Goal: Task Accomplishment & Management: Manage account settings

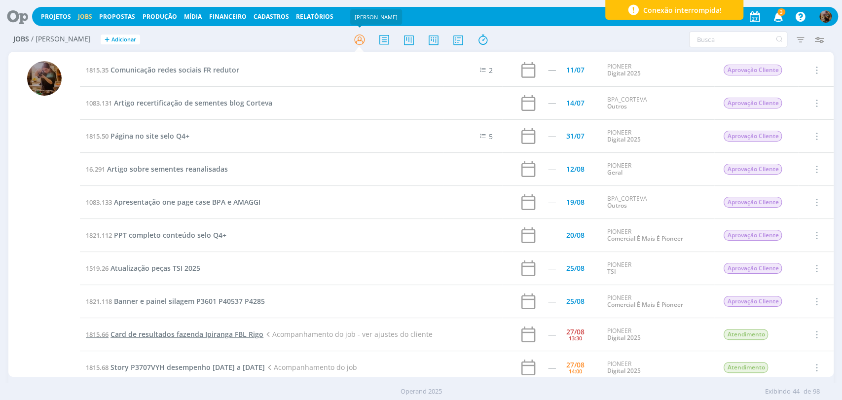
click at [248, 338] on span "Card de resultados fazenda Ipiranga FBL Rigo" at bounding box center [187, 334] width 153 height 9
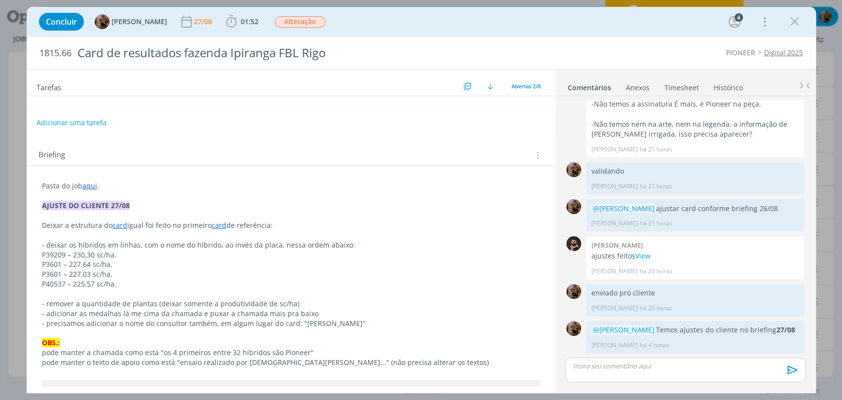
scroll to position [55, 0]
drag, startPoint x: 208, startPoint y: 222, endPoint x: 182, endPoint y: 222, distance: 26.2
click at [182, 222] on p "Deixar a estrutura do card igual foi feito no primeiro card de referência:" at bounding box center [291, 224] width 498 height 10
drag, startPoint x: 341, startPoint y: 245, endPoint x: 277, endPoint y: 242, distance: 64.2
click at [277, 242] on p "- deixar os híbridos em linhas, com o nome do híbrido, ao invés da placa, nessa…" at bounding box center [290, 244] width 497 height 10
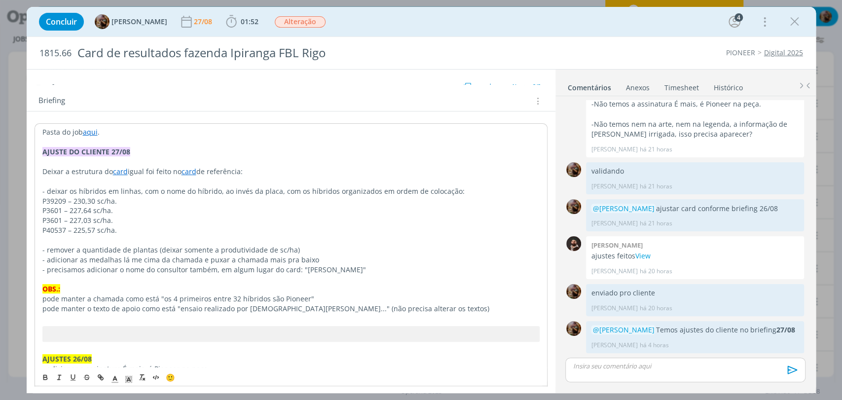
scroll to position [110, 0]
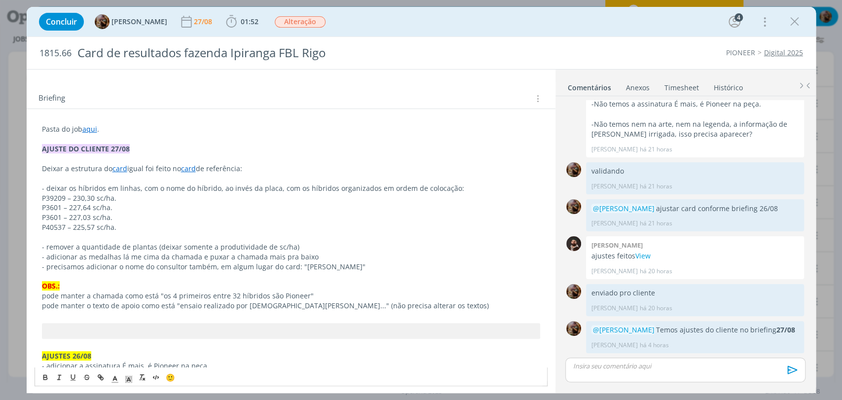
click at [308, 244] on p "- remover a quantidade de plantas (deixar somente a produtividade de sc/ha)" at bounding box center [291, 247] width 498 height 10
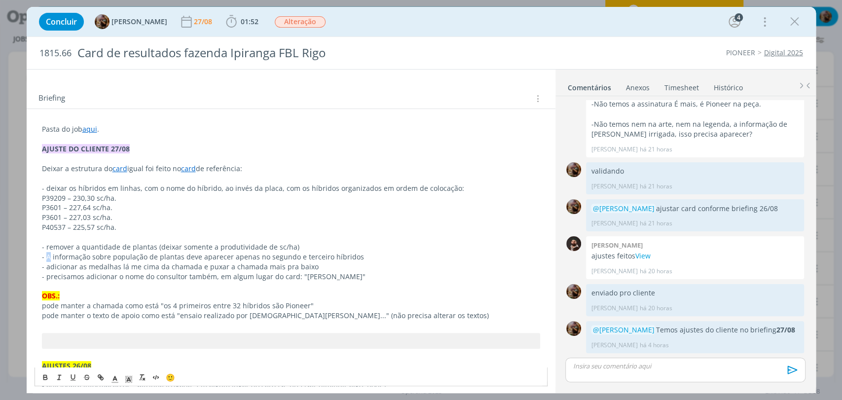
click at [47, 255] on p "- A informação sobre população de plantas deve aparecer apenas no segundo e ter…" at bounding box center [291, 257] width 498 height 10
drag, startPoint x: 151, startPoint y: 244, endPoint x: 81, endPoint y: 244, distance: 69.6
click at [81, 244] on p "- remover a quantidade de plantas (deixar somente a produtividade de sc/ha)" at bounding box center [291, 247] width 498 height 10
copy p "quantidade de plantas"
drag, startPoint x: 178, startPoint y: 256, endPoint x: 111, endPoint y: 257, distance: 67.1
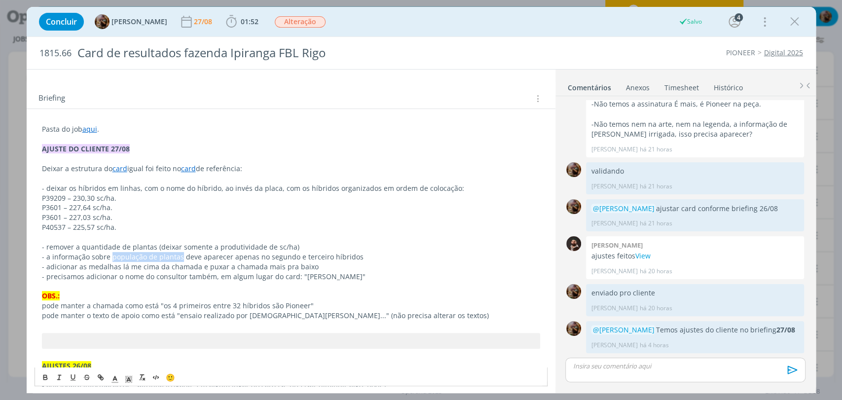
click at [111, 257] on p "- a informação sobre população de plantas deve aparecer apenas no segundo e ter…" at bounding box center [291, 257] width 498 height 10
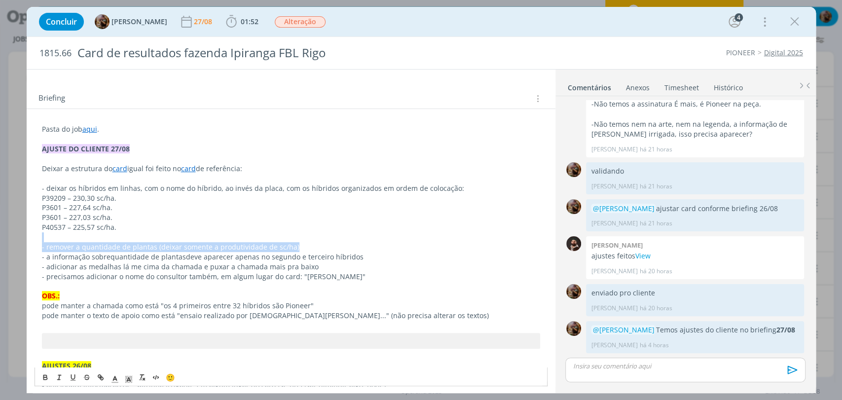
drag, startPoint x: 304, startPoint y: 245, endPoint x: 166, endPoint y: 235, distance: 138.5
click at [172, 240] on p "dialog" at bounding box center [291, 237] width 498 height 10
drag, startPoint x: 297, startPoint y: 251, endPoint x: 301, endPoint y: 247, distance: 5.9
click at [297, 252] on p "- a informação sobre quantidade de plantas deve aparecer apenas no segundo e te…" at bounding box center [291, 257] width 498 height 10
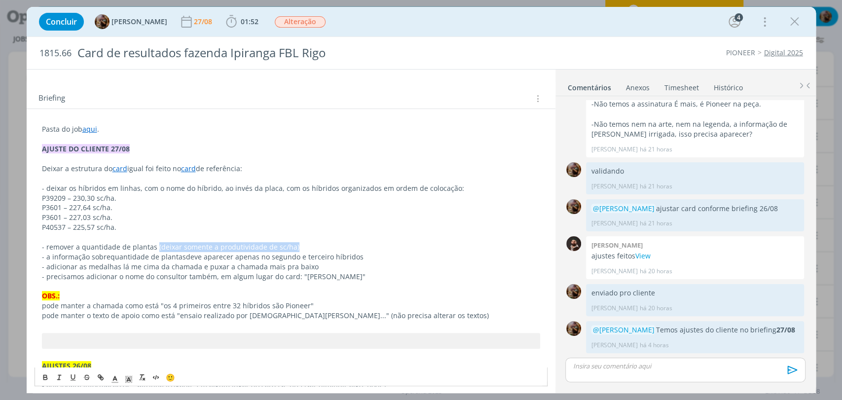
drag, startPoint x: 292, startPoint y: 246, endPoint x: 154, endPoint y: 246, distance: 138.2
click at [154, 246] on p "- remover a quantidade de plantas (deixar somente a produtividade de sc/ha)" at bounding box center [291, 247] width 498 height 10
copy p "(deixar somente a produtividade de sc/ha)"
click at [395, 252] on p "- a informação sobre quantidade de plantas deve aparecer apenas no segundo e te…" at bounding box center [291, 257] width 498 height 10
click at [368, 259] on span "(deixar somente a produtividade de sc/ha)" at bounding box center [438, 256] width 140 height 9
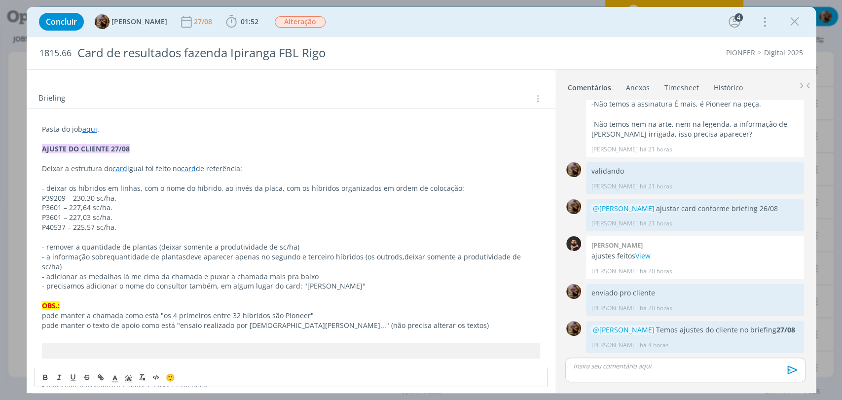
click at [391, 259] on p "- a informação sobre quantidade de plantas deve aparecer apenas no segundo e te…" at bounding box center [291, 262] width 498 height 20
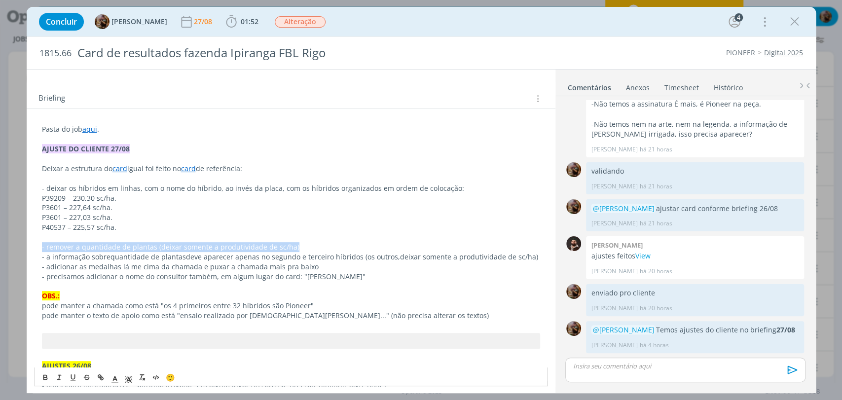
drag, startPoint x: 288, startPoint y: 243, endPoint x: 24, endPoint y: 245, distance: 263.5
click at [24, 245] on div "Concluir Amanda Rodrigues 27/08 01:52 Iniciar Apontar Data * 27/08/2025 Horas *…" at bounding box center [421, 200] width 842 height 400
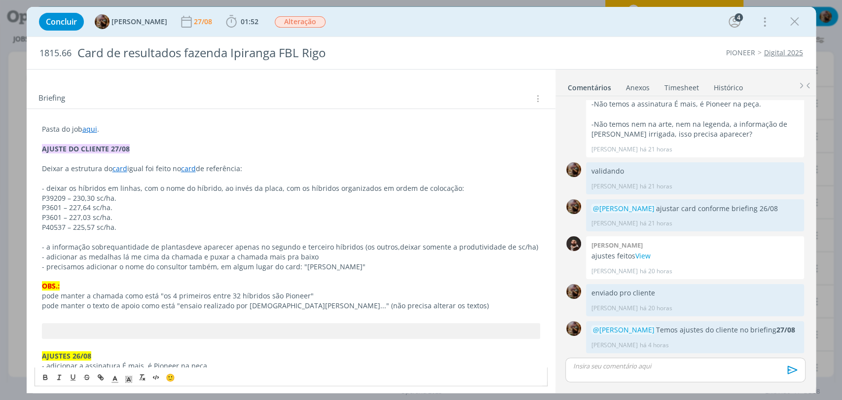
click at [354, 247] on p "- a informação sobre quantidade de plantas deve aparecer apenas no segundo e te…" at bounding box center [291, 247] width 498 height 10
click at [358, 247] on p "- a informação sobre quantidade de plantas deve aparecer apenas no segundo e te…" at bounding box center [291, 247] width 498 height 10
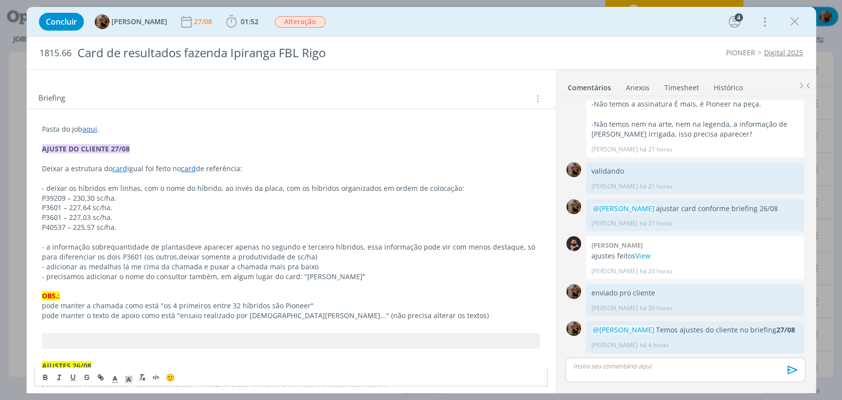
click at [172, 258] on p "- a informação sobre quantidade de plantas deve aparecer apenas no segundo e te…" at bounding box center [291, 252] width 498 height 20
click at [351, 256] on p "- a informação sobre quantidade de plantas deve aparecer apenas no segundo e te…" at bounding box center [291, 252] width 498 height 20
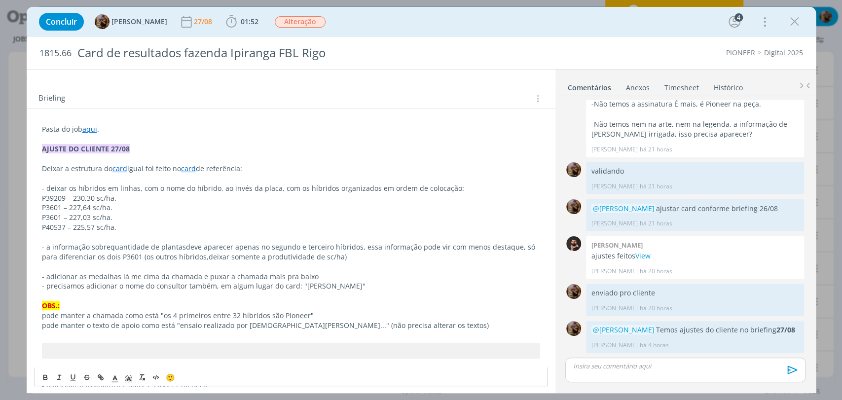
click at [356, 275] on p "- adicionar as medalhas lá me cima da chamada e puxar a chamada mais pra baixo" at bounding box center [291, 277] width 498 height 10
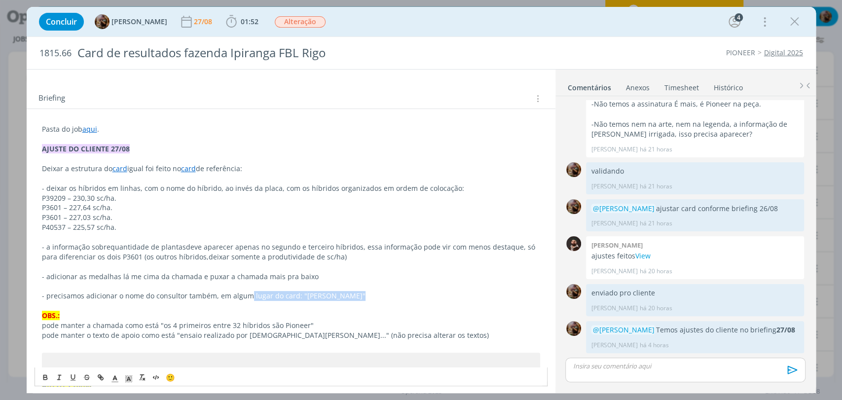
drag, startPoint x: 349, startPoint y: 293, endPoint x: 245, endPoint y: 291, distance: 104.6
click at [245, 291] on p "- precisamos adicionar o nome do consultor também, em algum lugar do card: " Em…" at bounding box center [291, 296] width 498 height 10
click at [235, 283] on p "dialog" at bounding box center [291, 286] width 498 height 10
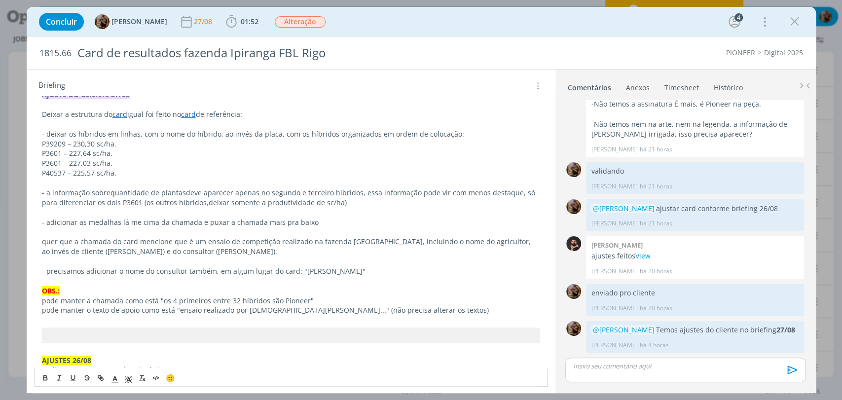
scroll to position [164, 0]
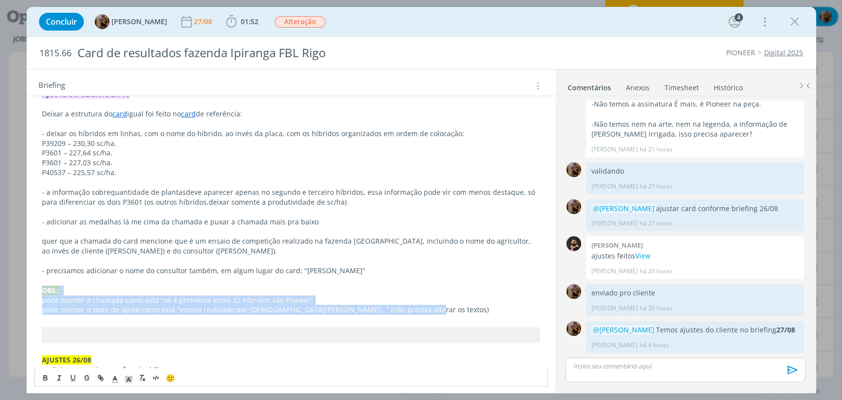
drag, startPoint x: 418, startPoint y: 310, endPoint x: 16, endPoint y: 294, distance: 403.0
click at [16, 294] on div "Concluir Amanda Rodrigues 27/08 01:52 Iniciar Apontar Data * 27/08/2025 Horas *…" at bounding box center [421, 200] width 842 height 400
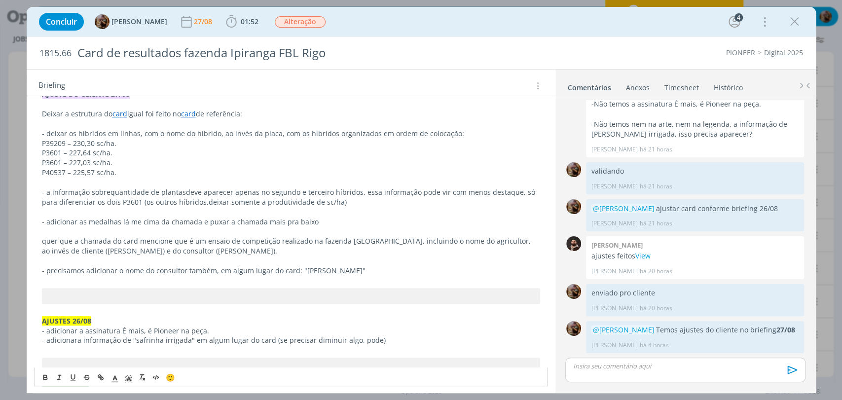
click at [193, 114] on link "card" at bounding box center [188, 113] width 15 height 9
click at [226, 150] on p "P3601 – 227,64 sc/ha." at bounding box center [291, 153] width 498 height 10
click at [114, 129] on p "- deixar os híbridos em linhas, com o nome do híbrido, ao invés da placa, com o…" at bounding box center [291, 134] width 498 height 10
drag, startPoint x: 276, startPoint y: 131, endPoint x: 251, endPoint y: 130, distance: 24.7
click at [251, 130] on p "- deixar os híbridos em forma de linhas, com o nome do híbrido, ao invés da pla…" at bounding box center [291, 134] width 498 height 10
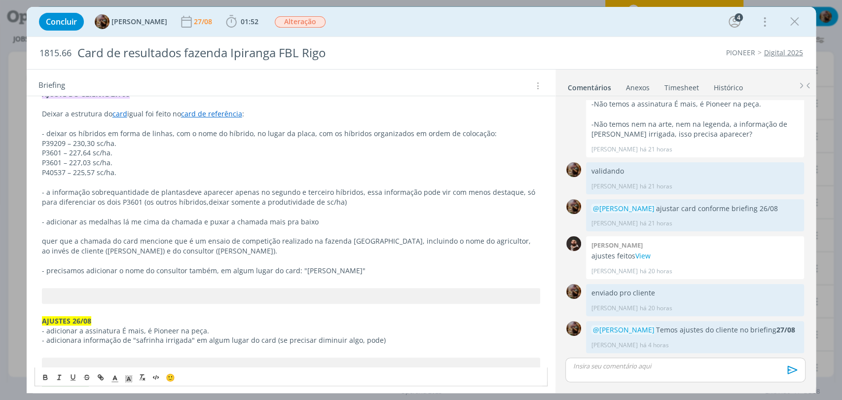
click at [410, 129] on p "- deixar os híbridos em forma de linhas, com o nome do híbrido, no lugar da pla…" at bounding box center [291, 134] width 498 height 10
click at [413, 154] on p "P3601 – 227,64 sc/ha." at bounding box center [291, 153] width 498 height 10
click at [268, 193] on p "- a informação sobre quantidade de plantas deve aparecer apenas no segundo e te…" at bounding box center [291, 198] width 498 height 20
click at [43, 376] on icon "dialog" at bounding box center [44, 377] width 3 height 2
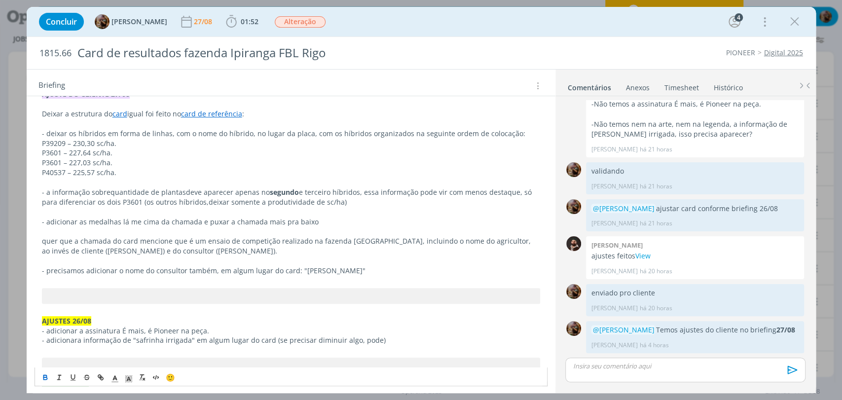
click at [322, 194] on p "- a informação sobre quantidade de plantas deve aparecer apenas no segundo e te…" at bounding box center [291, 198] width 498 height 20
click at [49, 378] on button "dialog" at bounding box center [46, 378] width 14 height 12
click at [384, 232] on p "dialog" at bounding box center [291, 231] width 498 height 10
click at [118, 203] on p "- a informação sobre quantidade de plantas deve aparecer apenas no segundo e te…" at bounding box center [291, 198] width 498 height 20
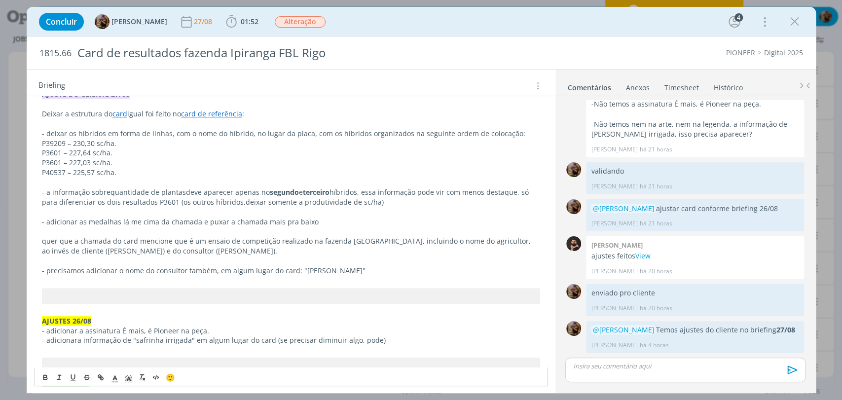
click at [135, 222] on p "- adicionar as medalhas lá me cima da chamada e puxar a chamada mais pra baixo" at bounding box center [291, 222] width 498 height 10
click at [118, 112] on link "card" at bounding box center [120, 113] width 15 height 9
click at [134, 131] on link "https://sobeae.sharepoint.com/:i:/s/SOBEAE/Edd0NggBPlVGkkJJbgzRWxUBEu6hdq8gnqeC…" at bounding box center [106, 132] width 75 height 13
click at [259, 251] on p "- cliente quer que a chamada do card mencione que é um ensaio de competição rea…" at bounding box center [291, 246] width 498 height 20
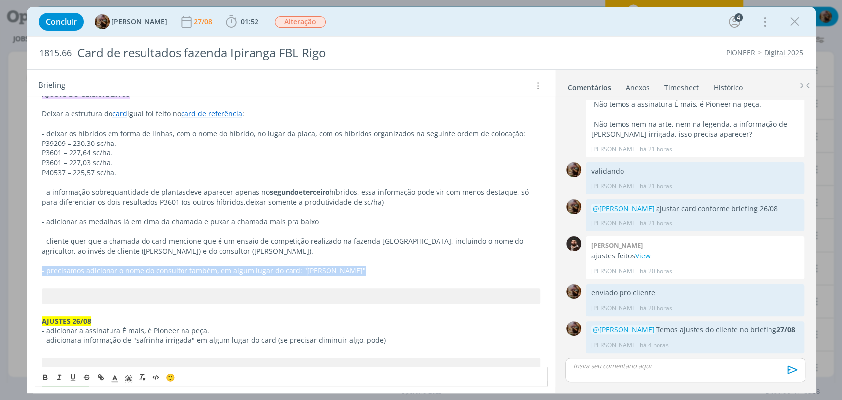
drag, startPoint x: 376, startPoint y: 267, endPoint x: 28, endPoint y: 269, distance: 347.9
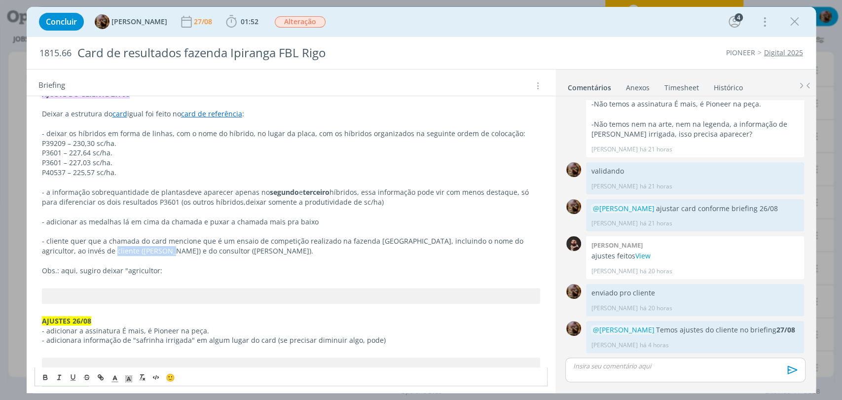
drag, startPoint x: 129, startPoint y: 249, endPoint x: 77, endPoint y: 253, distance: 52.5
click at [77, 253] on p "- cliente quer que a chamada do card mencione que é um ensaio de competição rea…" at bounding box center [291, 246] width 498 height 20
copy p "Cristiano Rafaeli"
click at [214, 268] on p "Obs.: aqui, sugiro deixar "agricultor:" at bounding box center [291, 271] width 498 height 10
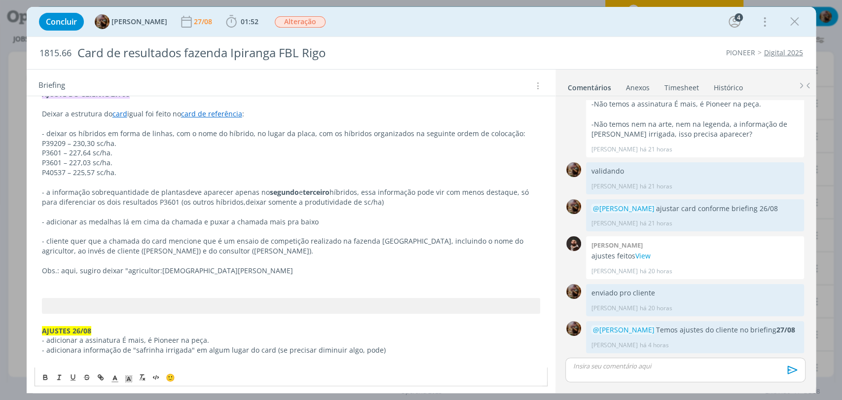
click at [121, 269] on p "Obs.: aqui, sugiro deixar "agricultor: Cristiano Rafaeli" at bounding box center [291, 271] width 498 height 10
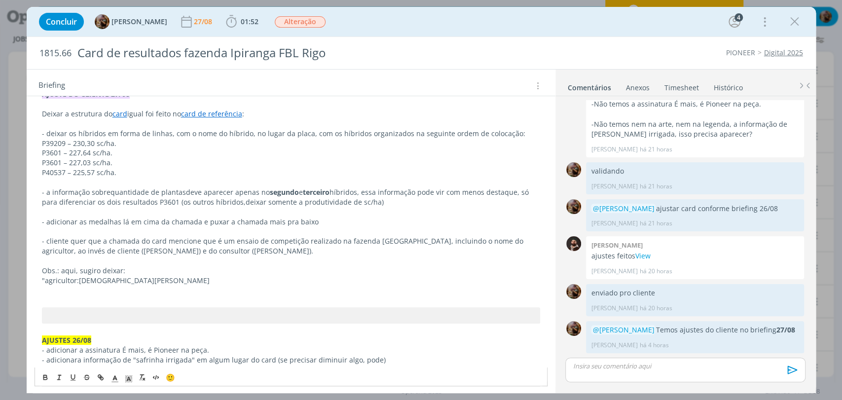
click at [166, 293] on p "dialog" at bounding box center [291, 291] width 498 height 10
drag, startPoint x: 227, startPoint y: 251, endPoint x: 191, endPoint y: 250, distance: 36.5
click at [191, 250] on p "- cliente quer que a chamada do card mencione que é um ensaio de competição rea…" at bounding box center [291, 246] width 498 height 20
drag, startPoint x: 184, startPoint y: 250, endPoint x: 232, endPoint y: 251, distance: 48.4
click at [232, 251] on p "- cliente quer que a chamada do card mencione que é um ensaio de competição rea…" at bounding box center [291, 246] width 498 height 20
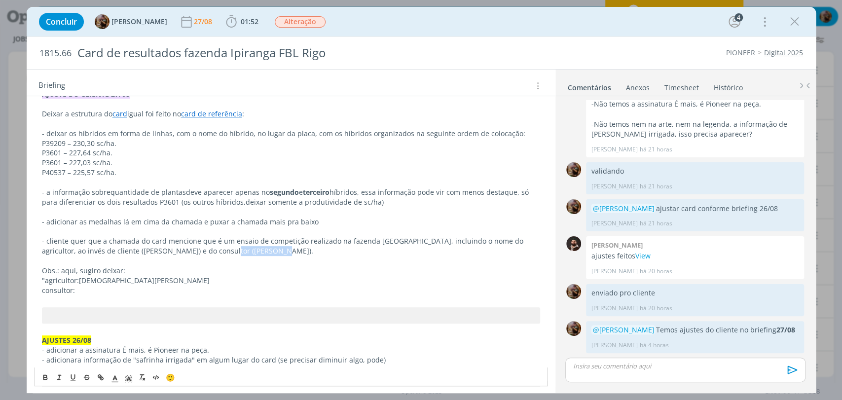
click at [224, 251] on p "- cliente quer que a chamada do card mencione que é um ensaio de competição rea…" at bounding box center [291, 246] width 498 height 20
drag, startPoint x: 230, startPoint y: 250, endPoint x: 184, endPoint y: 251, distance: 46.4
click at [184, 251] on p "- cliente quer que a chamada do card mencione que é um ensaio de competição rea…" at bounding box center [291, 246] width 498 height 20
copy p "Emerson Stern"
click at [148, 296] on p "dialog" at bounding box center [291, 301] width 498 height 10
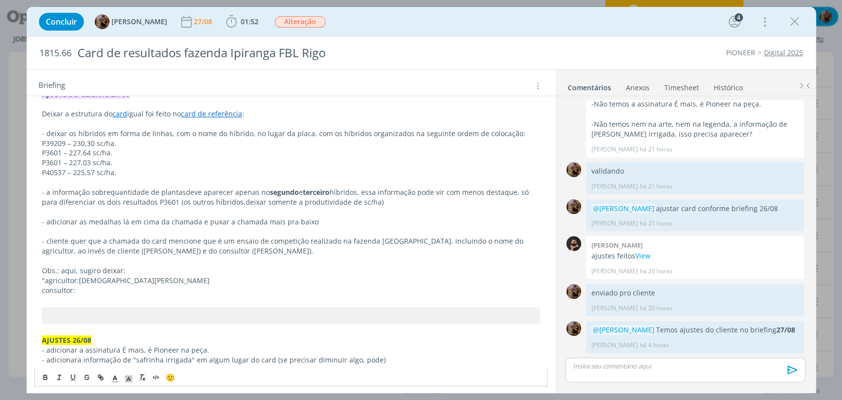
click at [148, 288] on p "consultor:" at bounding box center [291, 291] width 498 height 10
click at [207, 113] on link "card de referência" at bounding box center [211, 113] width 61 height 9
click at [215, 127] on link "https://sobeae.sharepoint.com/:i:/s/SOBEAE/EQ-mkIsTb7hHnpUb8Xc9CsIB8a9gfvvnhu7I…" at bounding box center [181, 132] width 75 height 13
click at [399, 243] on p "- cliente quer que a chamada do card mencione que é um ensaio de competição rea…" at bounding box center [291, 246] width 498 height 20
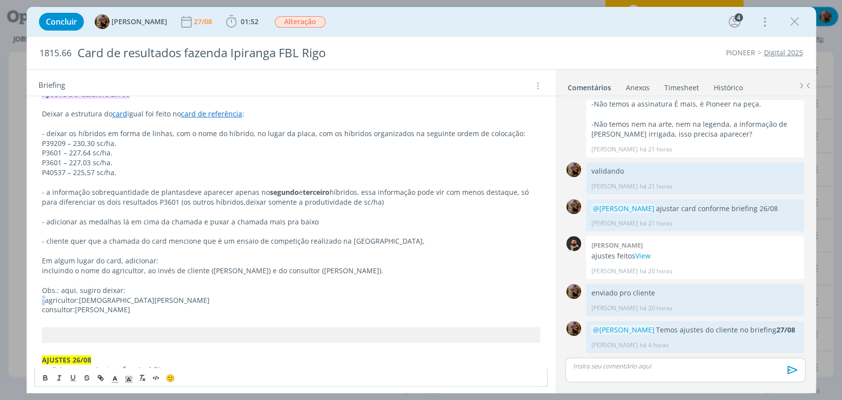
drag, startPoint x: 45, startPoint y: 299, endPoint x: 31, endPoint y: 299, distance: 14.3
drag, startPoint x: 130, startPoint y: 291, endPoint x: 239, endPoint y: 281, distance: 109.5
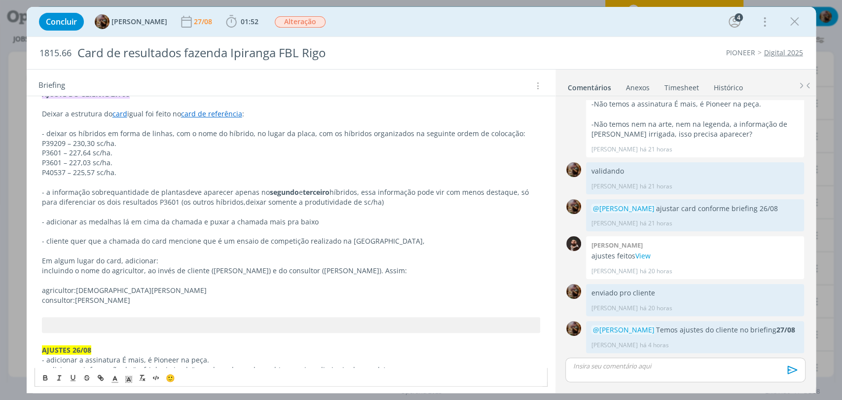
click at [178, 301] on p "consultor: Emerson Stern" at bounding box center [291, 301] width 498 height 10
drag, startPoint x: 43, startPoint y: 289, endPoint x: 38, endPoint y: 289, distance: 5.4
drag, startPoint x: 46, startPoint y: 300, endPoint x: 38, endPoint y: 301, distance: 8.5
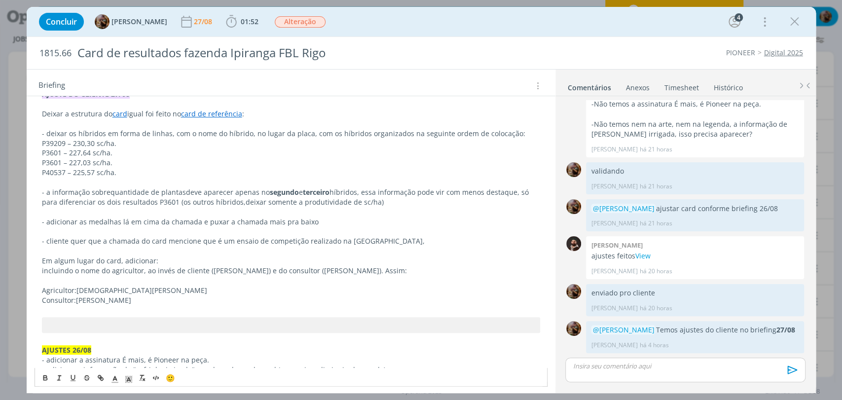
drag, startPoint x: 73, startPoint y: 267, endPoint x: 35, endPoint y: 266, distance: 38.0
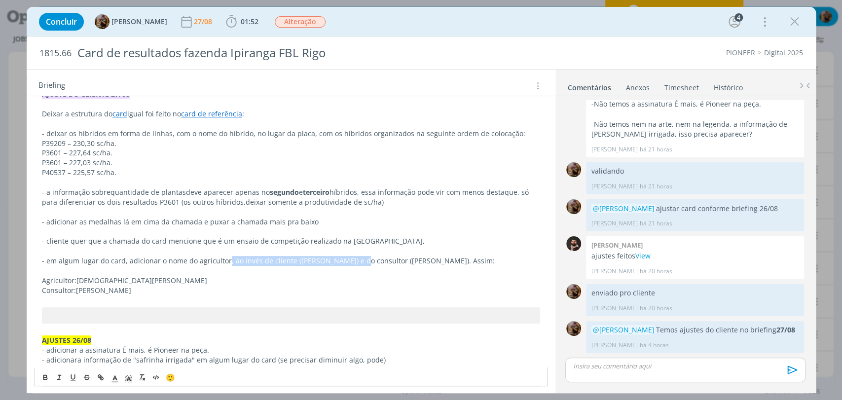
drag, startPoint x: 345, startPoint y: 261, endPoint x: 225, endPoint y: 263, distance: 120.4
click at [225, 263] on p "- em algum lugar do card, adicionar o nome do agricultor, ao invés de cliente (…" at bounding box center [291, 261] width 498 height 10
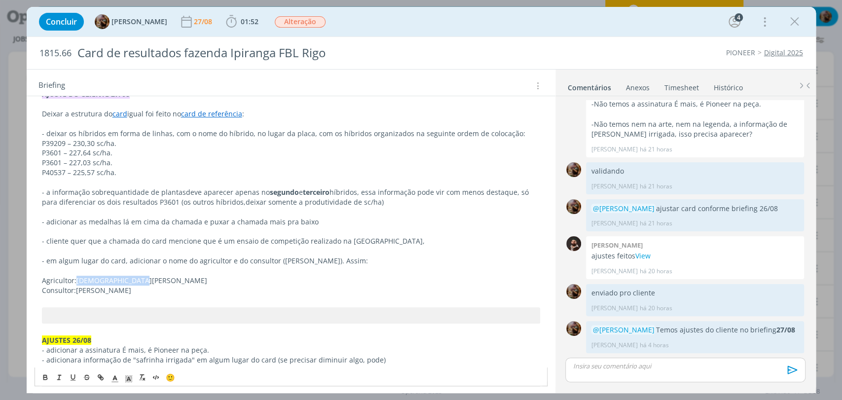
drag, startPoint x: 130, startPoint y: 278, endPoint x: 77, endPoint y: 284, distance: 53.1
click at [77, 284] on p "Agricultor: Cristiano Rafaeli" at bounding box center [291, 281] width 498 height 10
copy span "Cristiano Rafaeli"
click at [226, 260] on p "- em algum lugar do card, adicionar o nome do agricultor e do consultor (Emerso…" at bounding box center [291, 261] width 498 height 10
click at [226, 282] on p "Agricultor: Cristiano Rafaeli" at bounding box center [291, 281] width 498 height 10
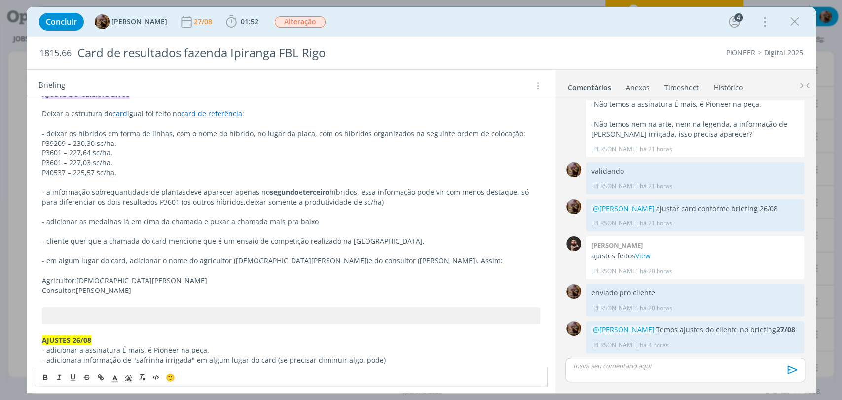
click at [170, 276] on p "Agricultor: Cristiano Rafaeli" at bounding box center [291, 281] width 498 height 10
click at [166, 269] on p "dialog" at bounding box center [291, 271] width 498 height 10
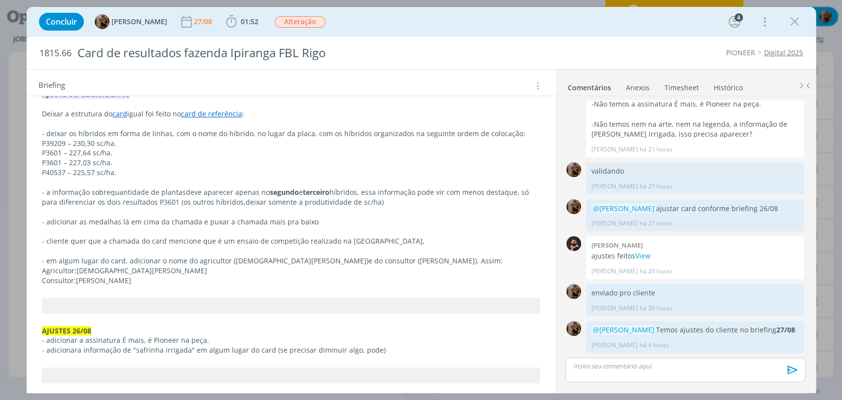
click at [137, 279] on p "Consultor: Emerson Stern" at bounding box center [291, 281] width 498 height 10
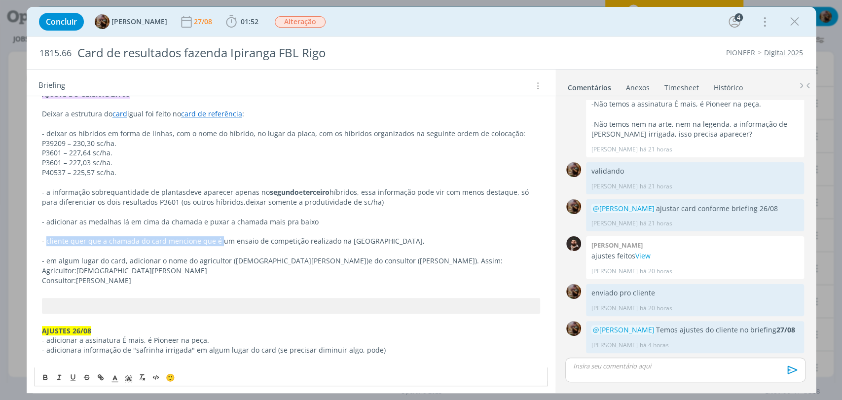
drag, startPoint x: 216, startPoint y: 239, endPoint x: 47, endPoint y: 242, distance: 168.8
click at [47, 242] on p "- cliente quer que a chamada do card mencione que é um ensaio de competição rea…" at bounding box center [291, 241] width 498 height 10
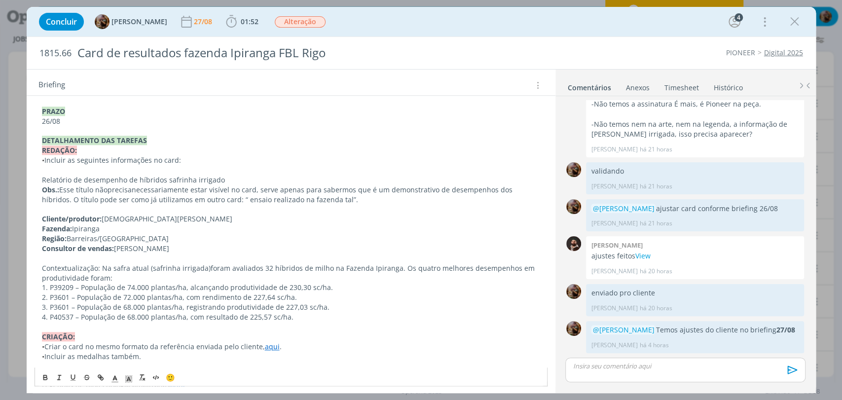
scroll to position [658, 0]
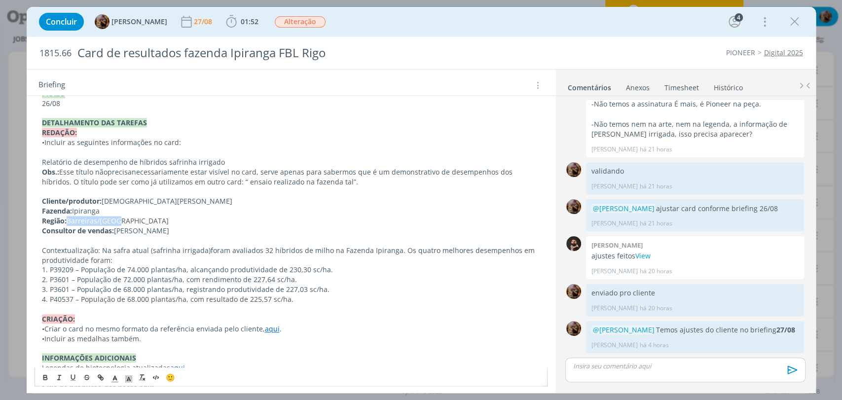
drag, startPoint x: 122, startPoint y: 218, endPoint x: 68, endPoint y: 218, distance: 53.8
click at [68, 218] on p "Região: Barreiras/Bahia" at bounding box center [291, 221] width 498 height 10
copy p "Barreiras/Bahia"
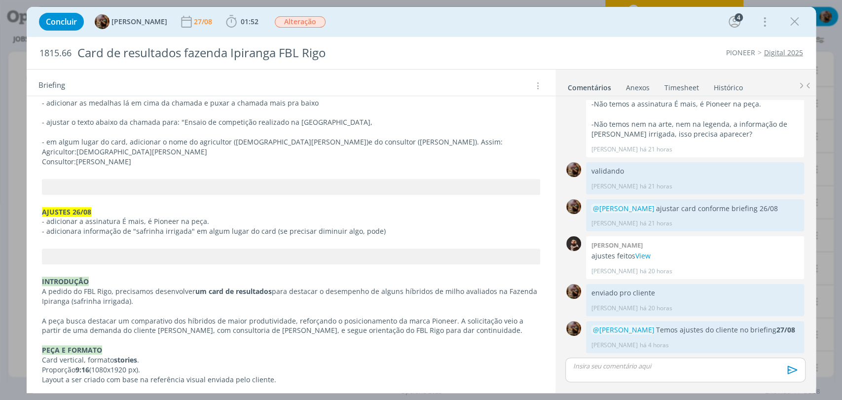
scroll to position [274, 0]
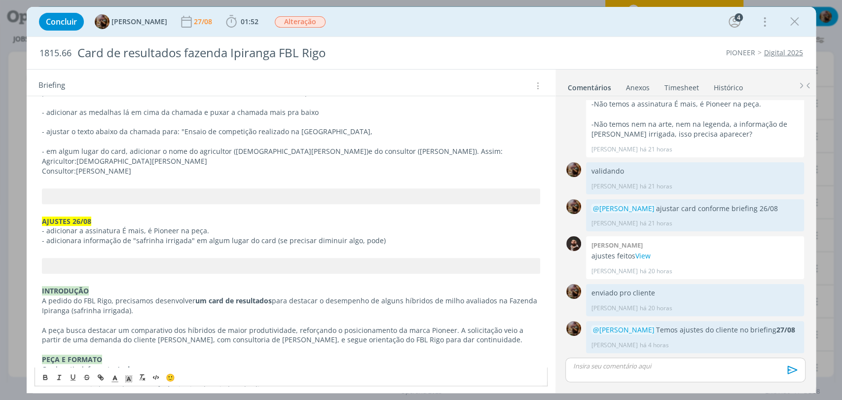
click at [352, 132] on p "- ajustar o texto abaixo da chamada para: "Ensaio de competição realizado na fa…" at bounding box center [291, 132] width 498 height 10
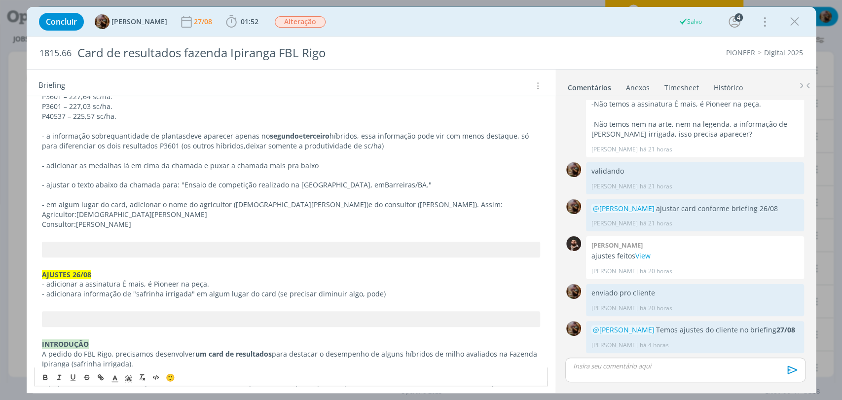
scroll to position [219, 0]
click at [388, 207] on p "- em algum lugar do card, adicionar o nome do agricultor ( Cristiano Rafaeli) e…" at bounding box center [291, 206] width 498 height 10
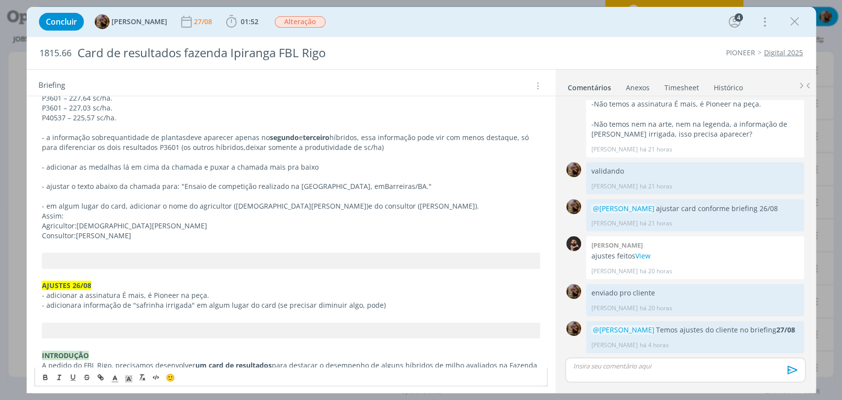
click at [257, 233] on p "Consultor: Emerson Stern" at bounding box center [291, 236] width 498 height 10
click at [60, 213] on p "Assim:" at bounding box center [291, 216] width 498 height 10
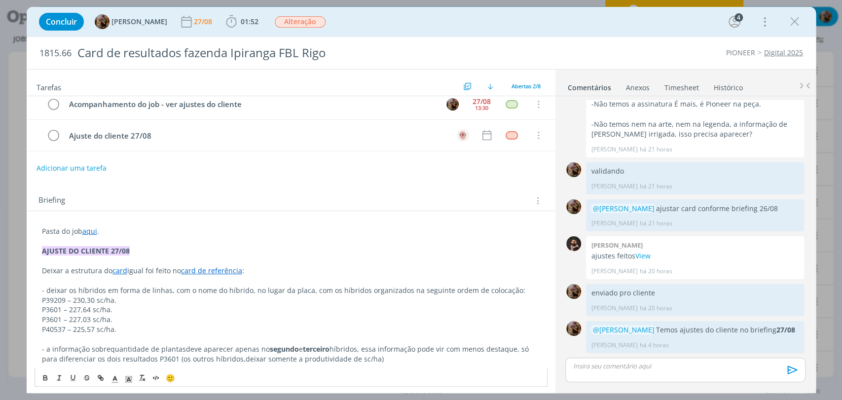
scroll to position [0, 0]
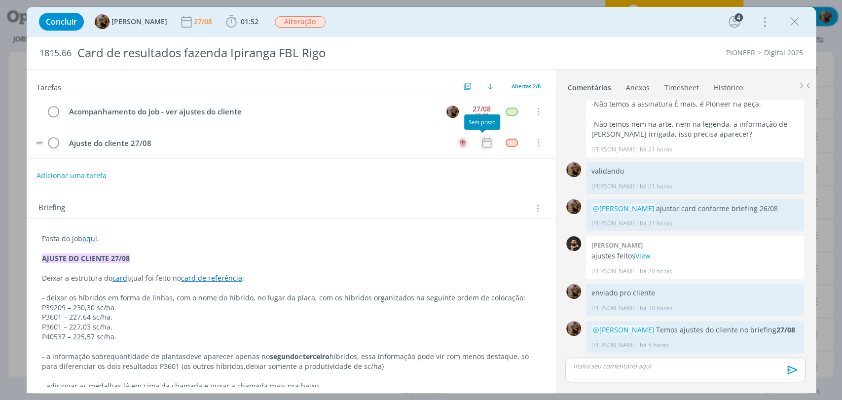
click at [481, 143] on icon "dialog" at bounding box center [487, 142] width 13 height 13
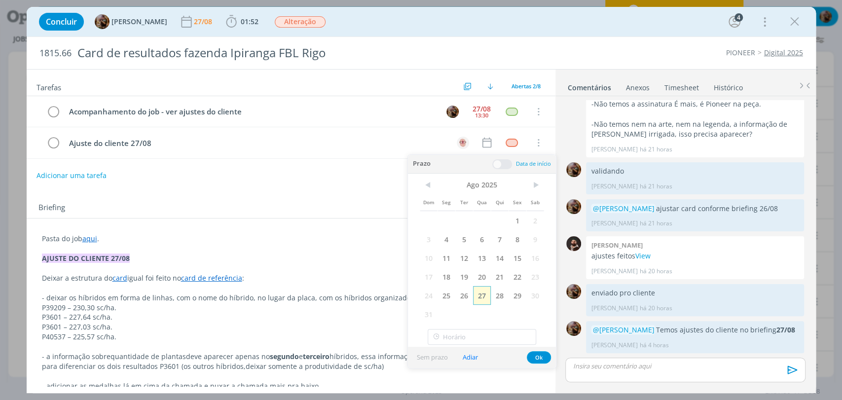
click at [480, 296] on span "27" at bounding box center [482, 295] width 18 height 19
click at [501, 163] on span at bounding box center [502, 164] width 20 height 10
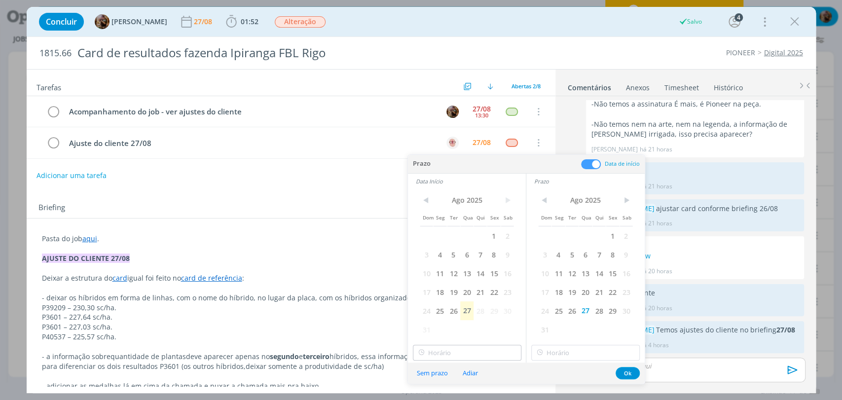
click at [470, 313] on span "27" at bounding box center [466, 310] width 13 height 19
click at [477, 351] on input "text" at bounding box center [467, 353] width 109 height 16
click at [437, 283] on div "16:30" at bounding box center [468, 285] width 110 height 18
type input "16:30"
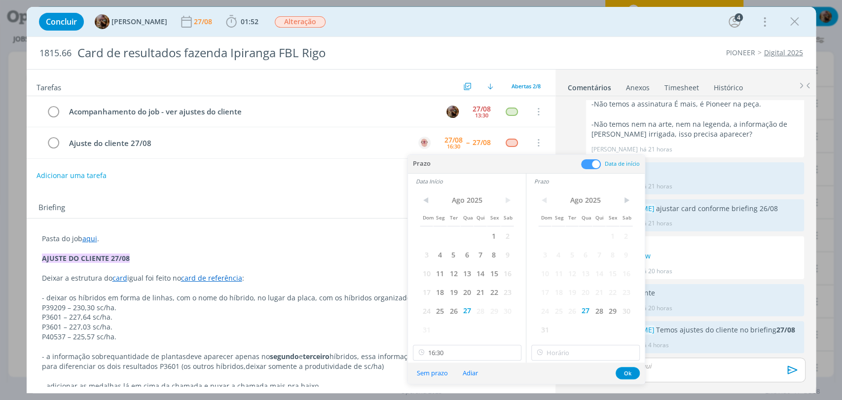
click at [563, 344] on div "< Ago 2025 > Dom Seg Ter Qua Qui Sex Sab 1 2 3 4 5 6 7 8 9 10 11 12 13 14 15 16…" at bounding box center [585, 276] width 118 height 174
click at [566, 348] on input "16:30" at bounding box center [585, 353] width 109 height 16
click at [552, 305] on div "17:00" at bounding box center [587, 307] width 110 height 18
type input "17:00"
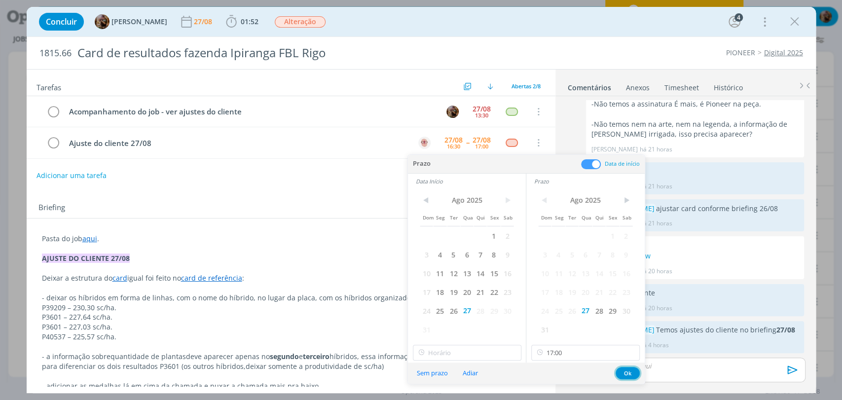
click at [619, 373] on button "Ok" at bounding box center [628, 373] width 24 height 12
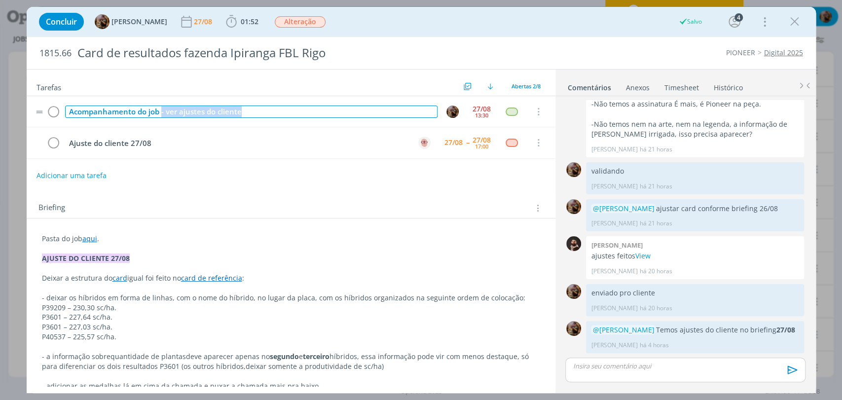
drag, startPoint x: 250, startPoint y: 112, endPoint x: 160, endPoint y: 118, distance: 90.1
click at [160, 118] on td "Acompanhamento do job - ver ajustes do cliente" at bounding box center [249, 111] width 373 height 17
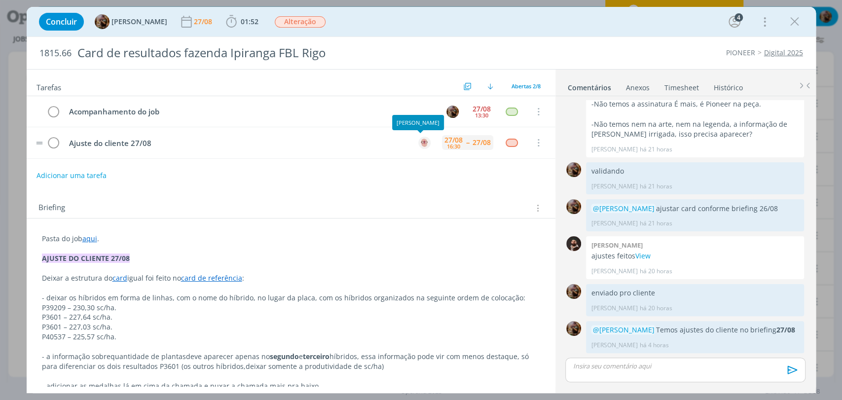
click at [447, 144] on div "16:30" at bounding box center [453, 146] width 13 height 5
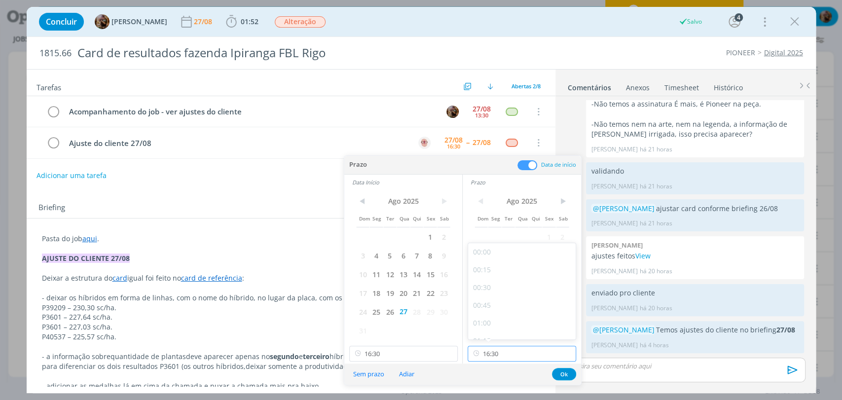
click at [512, 350] on input "16:30" at bounding box center [522, 354] width 109 height 16
click at [497, 304] on div "17:00" at bounding box center [523, 308] width 110 height 18
type input "17:00"
click at [556, 371] on button "Ok" at bounding box center [564, 374] width 24 height 12
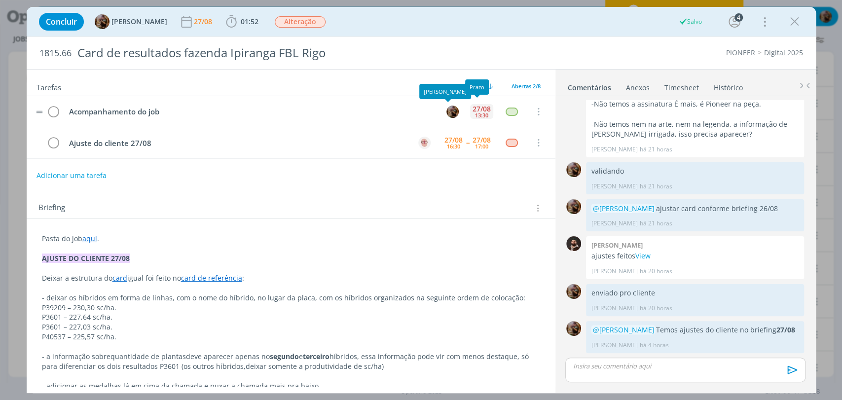
click at [476, 106] on div "27/08" at bounding box center [482, 109] width 18 height 7
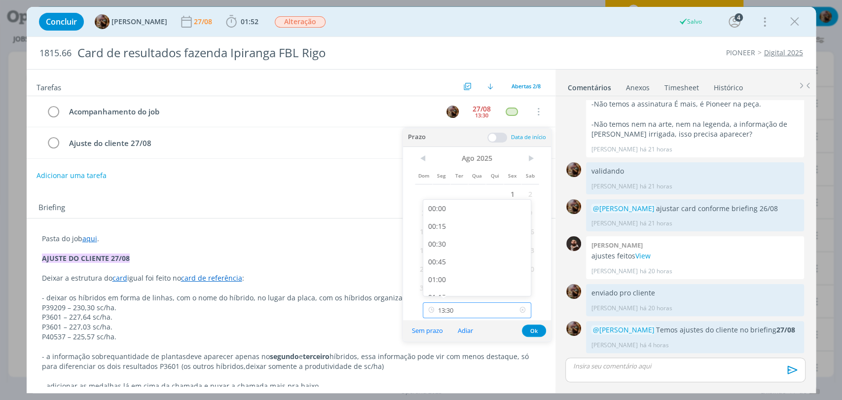
click at [484, 317] on input "13:30" at bounding box center [477, 310] width 109 height 16
click at [452, 229] on div "17:15" at bounding box center [478, 222] width 110 height 18
type input "17:15"
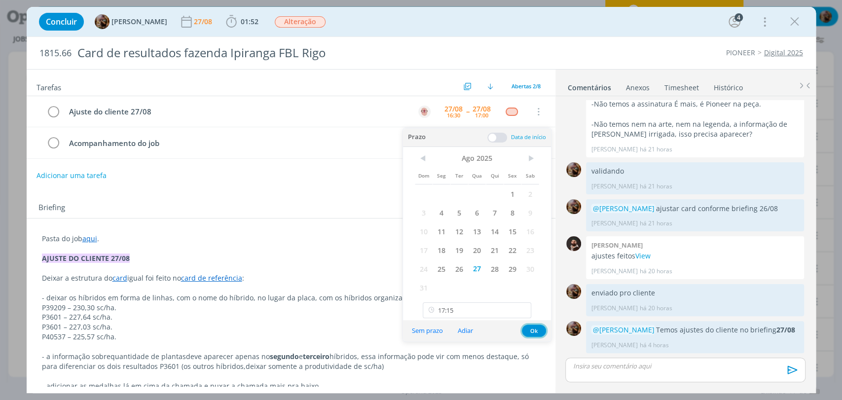
click at [540, 333] on button "Ok" at bounding box center [534, 331] width 24 height 12
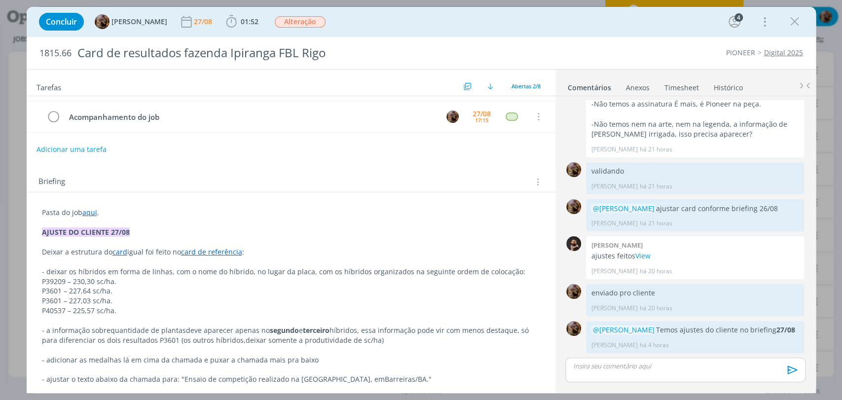
scroll to position [0, 0]
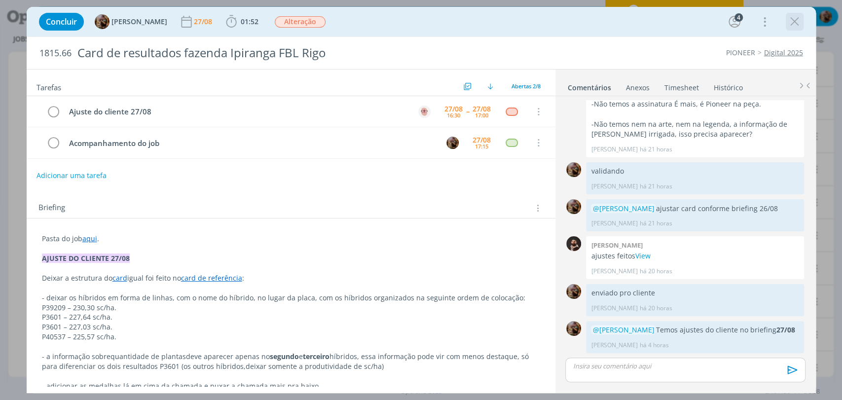
click at [793, 24] on icon "dialog" at bounding box center [795, 21] width 15 height 15
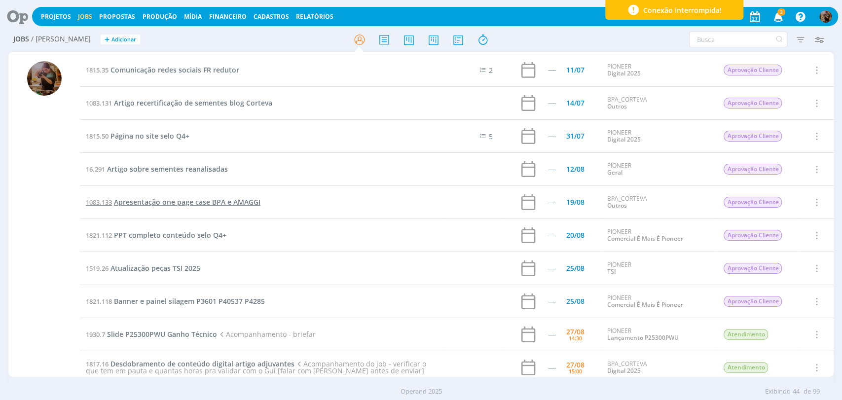
click at [210, 203] on span "Apresentação one page case BPA e AMAGGI" at bounding box center [187, 201] width 147 height 9
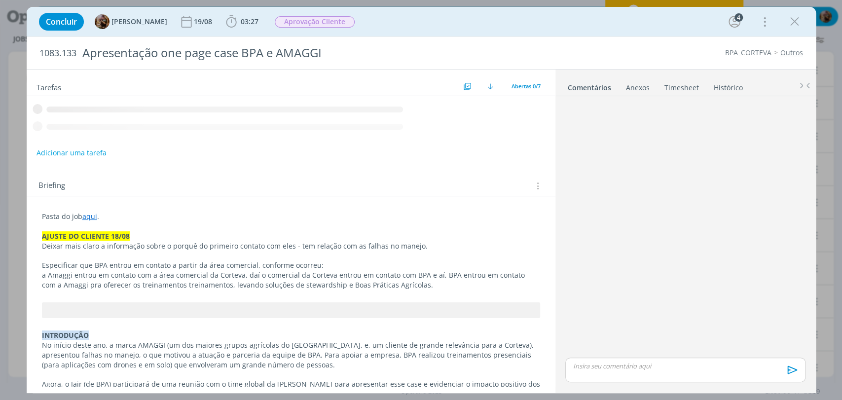
click at [150, 251] on p "dialog" at bounding box center [291, 256] width 498 height 10
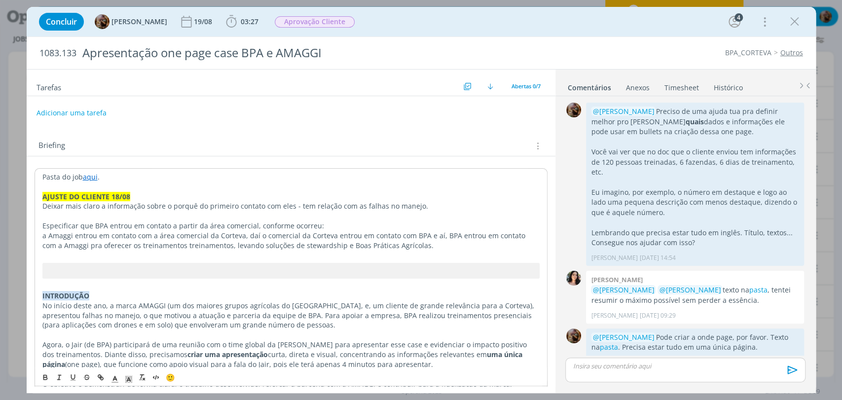
scroll to position [476, 0]
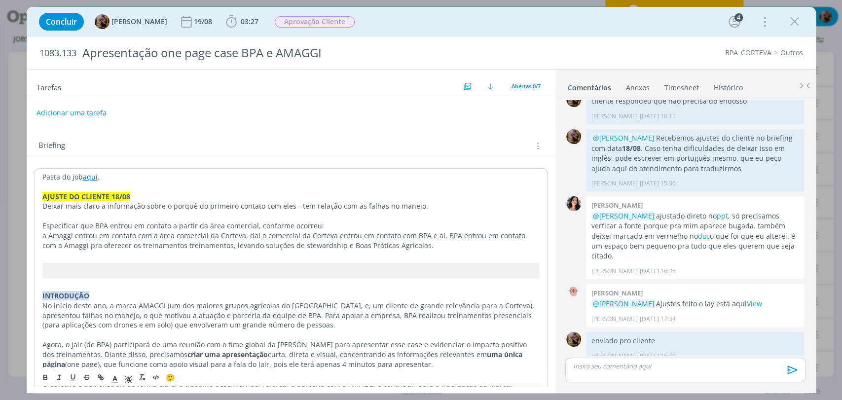
click at [141, 173] on p "Pasta do job aqui ." at bounding box center [290, 177] width 497 height 10
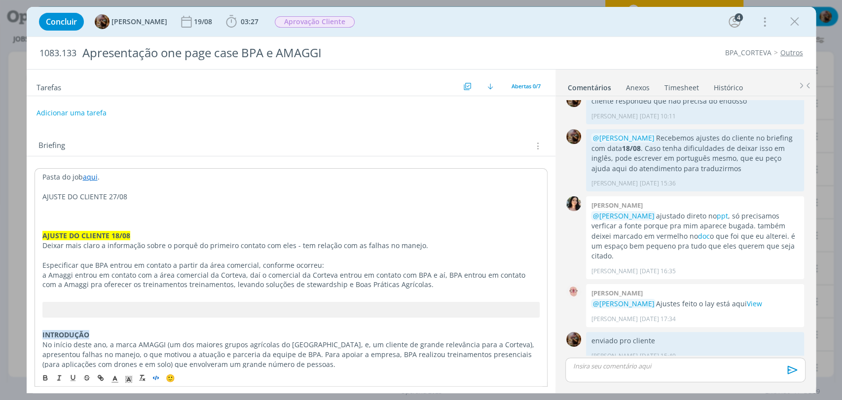
click at [154, 376] on icon "dialog" at bounding box center [156, 378] width 8 height 8
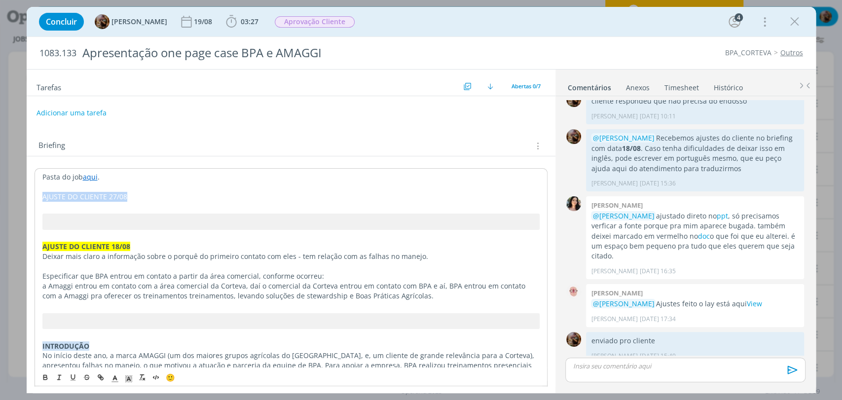
drag, startPoint x: 130, startPoint y: 192, endPoint x: 37, endPoint y: 240, distance: 105.5
click at [42, 379] on icon "dialog" at bounding box center [45, 378] width 8 height 8
click at [128, 379] on icon "dialog" at bounding box center [128, 379] width 9 height 9
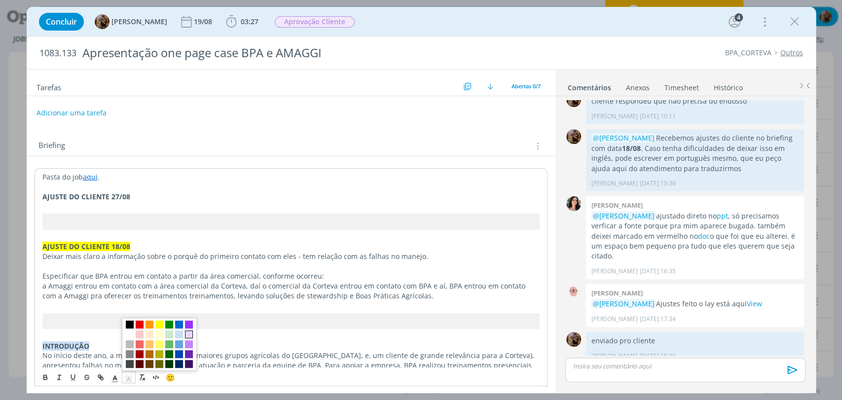
click at [190, 333] on span "dialog" at bounding box center [189, 335] width 8 height 8
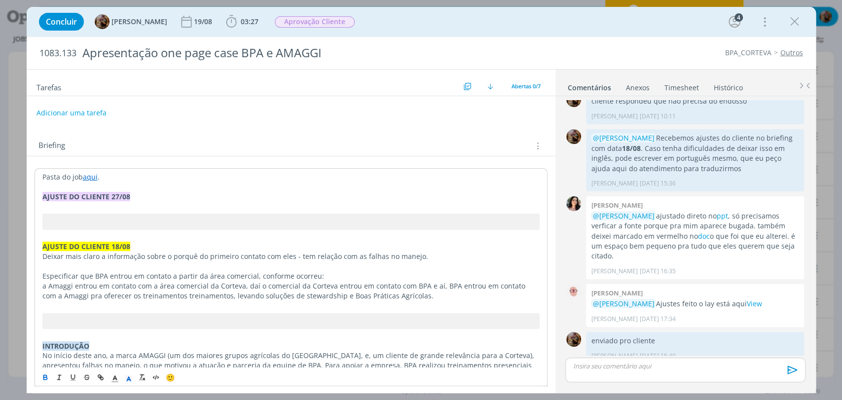
click at [134, 203] on p "dialog" at bounding box center [290, 206] width 497 height 10
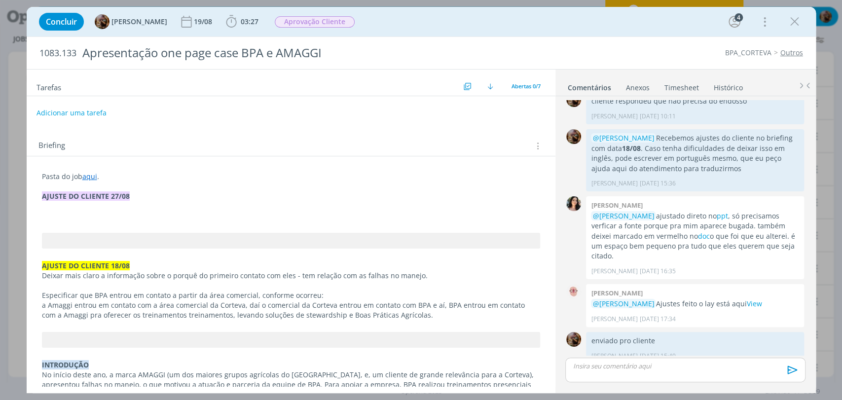
click at [74, 218] on p "dialog" at bounding box center [291, 216] width 498 height 10
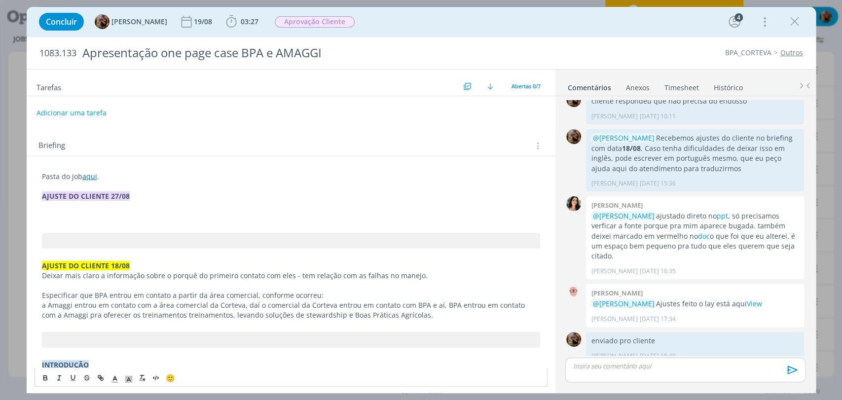
click at [620, 370] on p "dialog" at bounding box center [685, 366] width 224 height 9
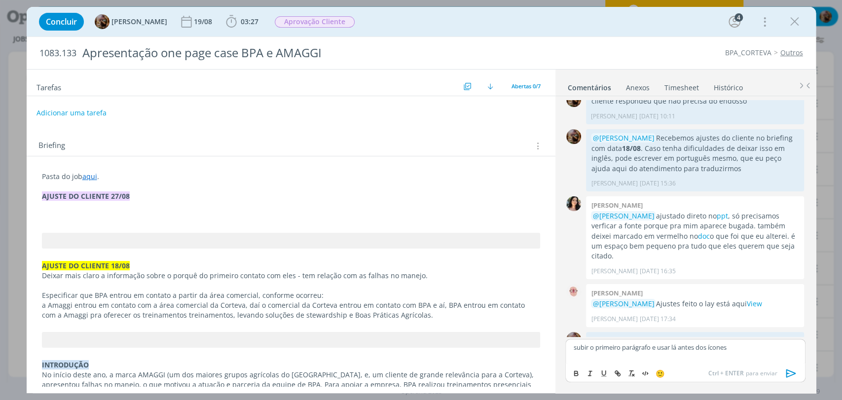
scroll to position [495, 0]
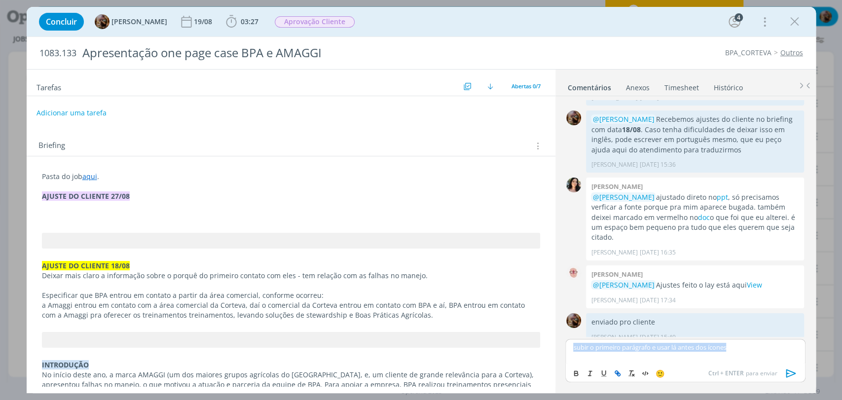
copy p "subir o primeiro parágrafo e usar lá antes dos ícones"
click at [144, 216] on p "dialog" at bounding box center [291, 216] width 498 height 10
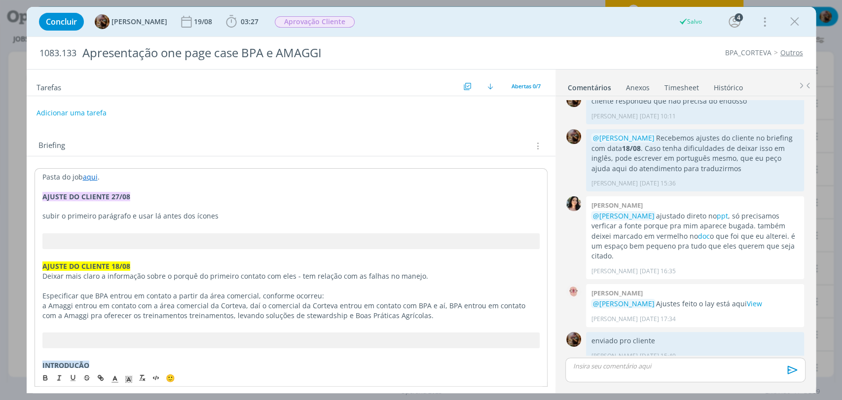
drag, startPoint x: 178, startPoint y: 216, endPoint x: 166, endPoint y: 216, distance: 11.8
click at [166, 216] on span "- subir o primeiro parágrafo e usar lá antes dos ícones" at bounding box center [132, 215] width 181 height 9
click at [231, 211] on p "- subir o primeiro parágrafo e usar lá acima dos ícones" at bounding box center [290, 216] width 497 height 10
click at [225, 218] on p "- subir o primeiro parágrafo e usar lá acima dos ícones" at bounding box center [291, 216] width 498 height 10
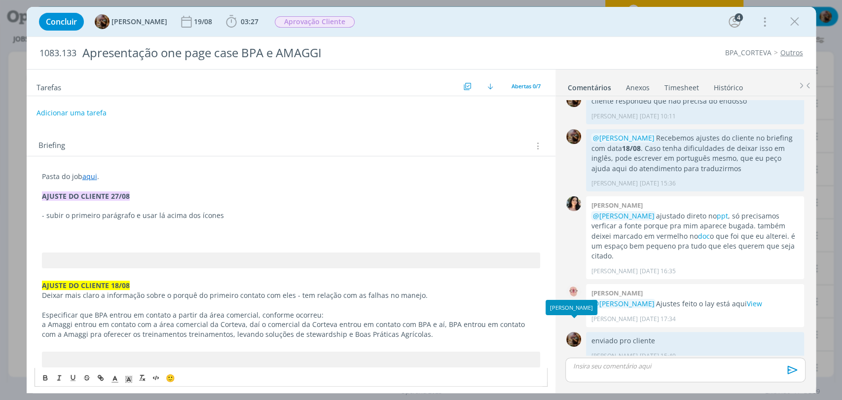
click at [621, 367] on p "dialog" at bounding box center [685, 366] width 224 height 9
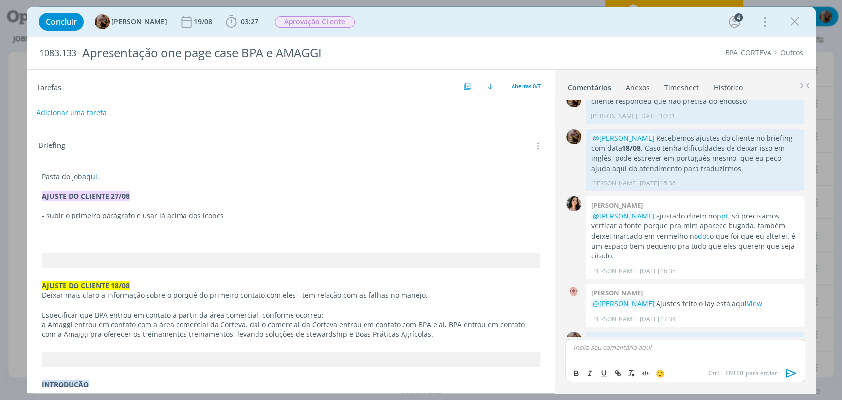
scroll to position [495, 0]
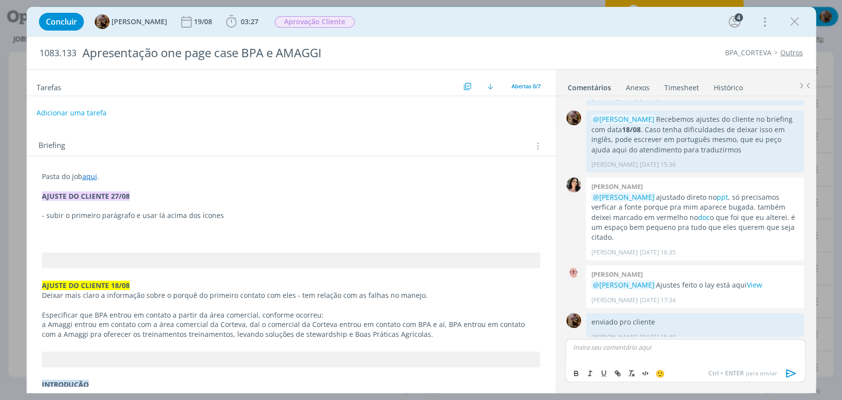
click at [104, 233] on p "﻿" at bounding box center [291, 235] width 498 height 10
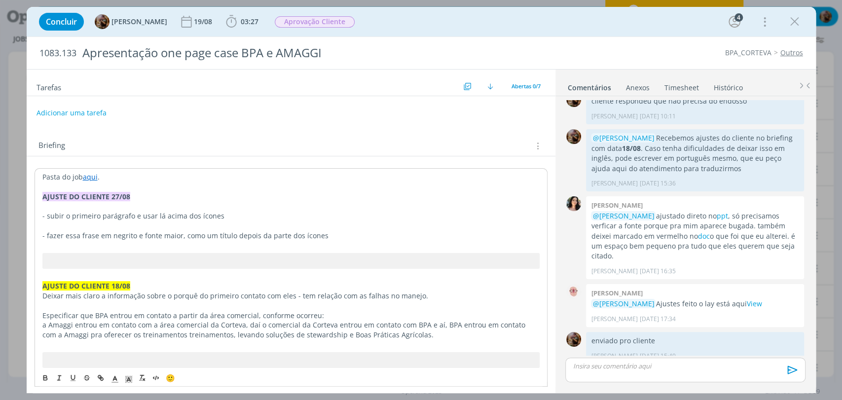
click at [77, 238] on span "- fazer essa frase em negrito e fonte maior, como um título depois da parte dos…" at bounding box center [185, 235] width 286 height 9
click at [110, 209] on p "dialog" at bounding box center [290, 206] width 497 height 10
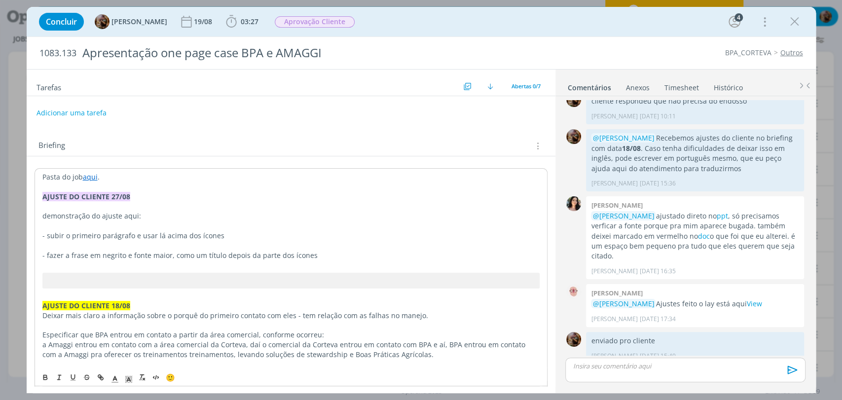
click at [221, 236] on p "- subir o primeiro parágrafo e usar lá acima dos ícones" at bounding box center [290, 236] width 497 height 10
click at [87, 257] on span "- fazer a frase em negrito e fonte maior, como um título depois da parte dos íc…" at bounding box center [179, 255] width 275 height 9
drag, startPoint x: 61, startPoint y: 254, endPoint x: 47, endPoint y: 256, distance: 13.4
click at [47, 256] on span "- fazer a frase que está em amarelo em negrito e fonte maior, como um título de…" at bounding box center [215, 255] width 347 height 9
click at [181, 254] on span "- deixar a frase que está em amarelo em negrito e fonte maior, como um título d…" at bounding box center [217, 255] width 351 height 9
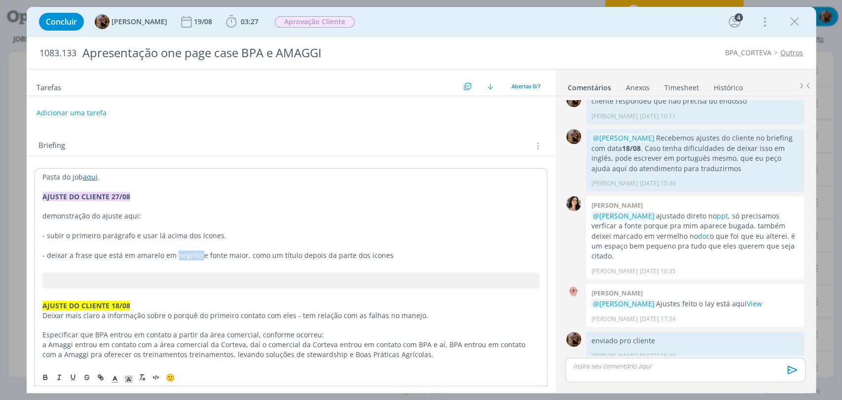
click at [181, 254] on span "- deixar a frase que está em amarelo em negrito e fonte maior, como um título d…" at bounding box center [217, 255] width 351 height 9
click at [45, 376] on icon "dialog" at bounding box center [44, 377] width 3 height 2
click at [250, 265] on p "dialog" at bounding box center [290, 266] width 497 height 10
drag, startPoint x: 320, startPoint y: 258, endPoint x: 300, endPoint y: 258, distance: 19.7
click at [300, 258] on span "e fonte maior, como um título depois da parte dos ícones" at bounding box center [295, 255] width 189 height 9
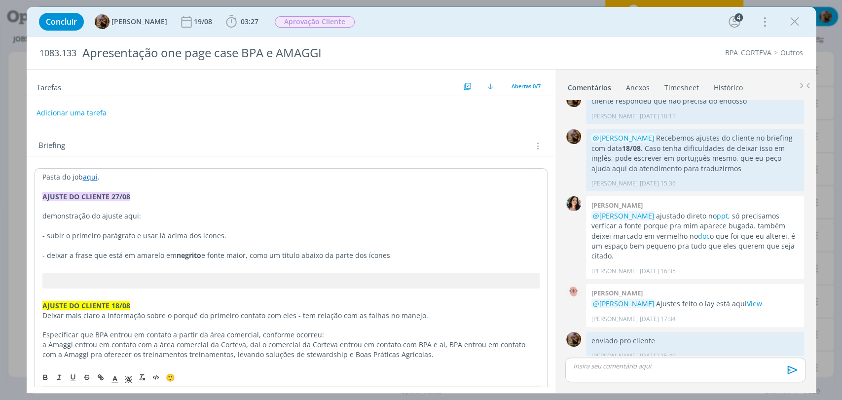
click at [423, 249] on p "dialog" at bounding box center [290, 246] width 497 height 10
click at [422, 258] on p "- deixar a frase que está em amarelo em negrito e fonte maior, como um título a…" at bounding box center [290, 256] width 497 height 10
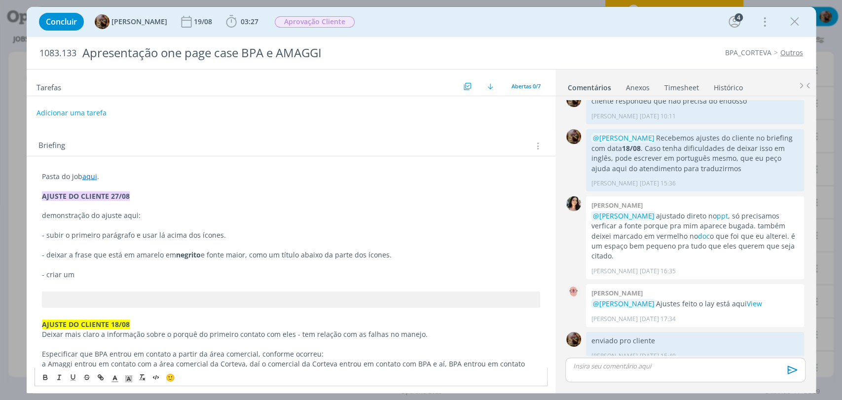
click at [649, 373] on div "dialog" at bounding box center [685, 370] width 240 height 25
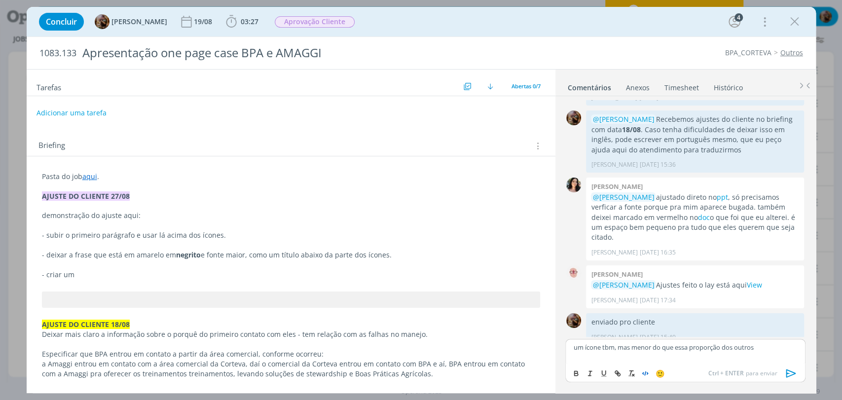
copy p "um ícone tbm, mas menor do que essa proporção dos outros"
click at [105, 270] on p "- criar um" at bounding box center [291, 275] width 498 height 10
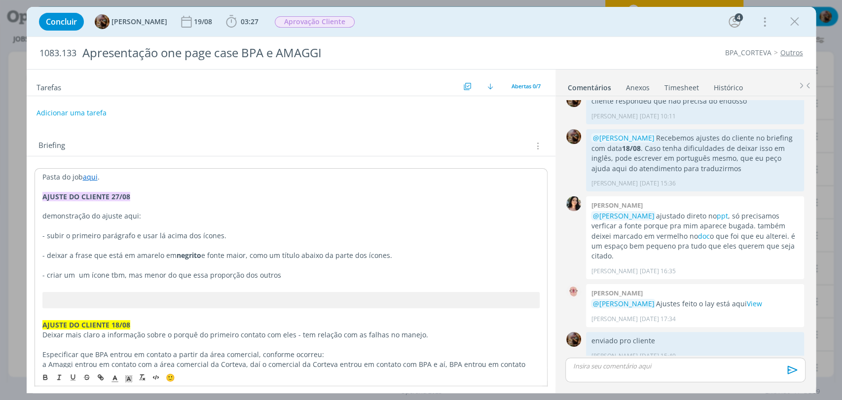
click at [75, 276] on span "- criar um um ícone tbm, mas menor do que essa proporção dos outros" at bounding box center [161, 274] width 239 height 9
drag, startPoint x: 104, startPoint y: 276, endPoint x: 99, endPoint y: 277, distance: 5.5
click at [99, 277] on span "- criar um ícone tbm, mas menor do que essa proporção dos outros" at bounding box center [154, 274] width 224 height 9
click at [47, 276] on span "- criar um ícone também, mas menor do que essa proporção dos outros" at bounding box center [161, 274] width 238 height 9
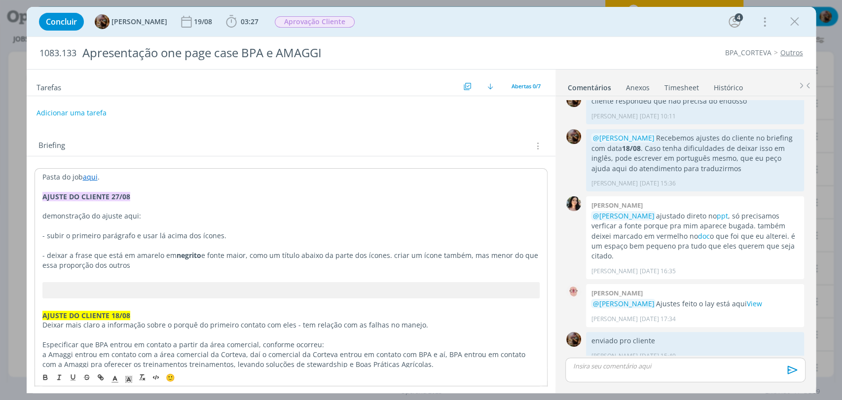
click at [462, 258] on span "e fonte maior, como um título abaixo da parte dos ícones. criar um ícone também…" at bounding box center [291, 260] width 498 height 19
click at [259, 264] on p "- deixar a frase que está em amarelo em negrito e fonte maior, como um título a…" at bounding box center [290, 261] width 497 height 20
click at [127, 258] on span "- deixar a frase que está em amarelo em" at bounding box center [109, 254] width 134 height 9
click at [230, 255] on span "e fonte maior, como um título abaixo da parte dos ícones. criar um ícone também…" at bounding box center [285, 259] width 487 height 19
click at [290, 254] on span "e deixar a fonte maior, como um título abaixo da parte dos ícones. criar um íco…" at bounding box center [291, 259] width 499 height 19
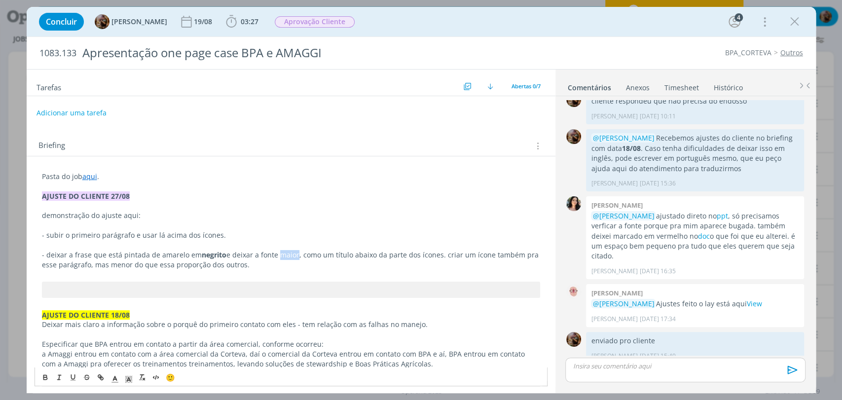
click at [290, 254] on span "e deixar a fonte maior, como um título abaixo da parte dos ícones. criar um íco…" at bounding box center [291, 259] width 499 height 19
click at [74, 376] on icon "dialog" at bounding box center [73, 378] width 8 height 8
click at [374, 257] on span ", como um título abaixo da parte dos ícones. criar um ícone também pra esse par…" at bounding box center [290, 259] width 497 height 19
click at [265, 255] on span "e deixar a fonte" at bounding box center [252, 254] width 52 height 9
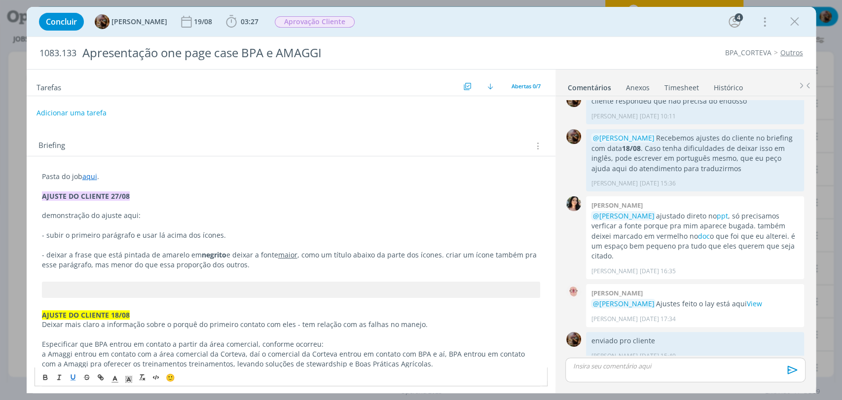
click at [71, 377] on icon "dialog" at bounding box center [72, 377] width 3 height 4
click at [336, 259] on p "- deixar a frase que está pintada de amarelo em negrito e deixar a fonte maior …" at bounding box center [291, 260] width 498 height 20
click at [331, 258] on span ", como um título abaixo da parte dos ícones. criar um ícone também pra esse par…" at bounding box center [290, 259] width 497 height 19
click at [451, 257] on span ", como um subtítulo abaixo da parte dos ícones. criar um ícone também pra esse …" at bounding box center [290, 259] width 496 height 19
drag, startPoint x: 465, startPoint y: 255, endPoint x: 452, endPoint y: 254, distance: 12.9
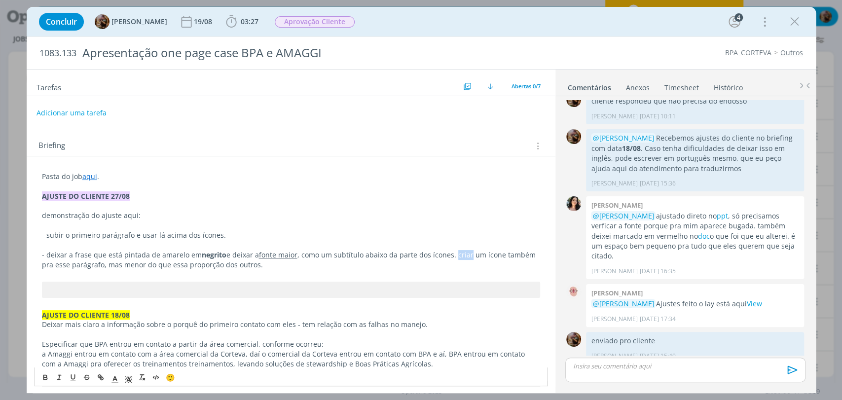
click at [452, 254] on span ", como um subtítulo abaixo da parte dos ícones. criar um ícone também pra esse …" at bounding box center [290, 259] width 496 height 19
drag, startPoint x: 149, startPoint y: 266, endPoint x: 92, endPoint y: 258, distance: 57.8
click at [91, 263] on span ", como um subtítulo abaixo da parte dos ícones. para essa frase, criar um ícone…" at bounding box center [286, 259] width 489 height 19
click at [167, 265] on span ", como um subtítulo abaixo da parte dos ícones. para essa frase, criar um ícone…" at bounding box center [286, 259] width 489 height 19
click at [230, 267] on span ", como um subtítulo abaixo da parte dos ícones. para essa frase, criar um ícone…" at bounding box center [286, 259] width 489 height 19
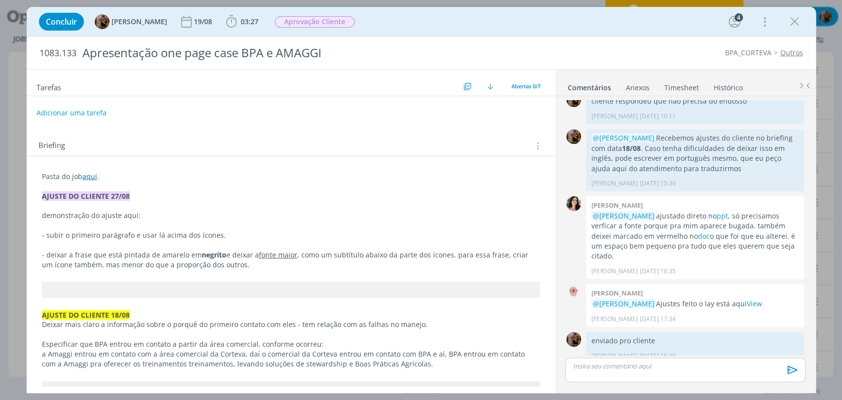
click at [127, 214] on p "demonstração do ajuste aqui:" at bounding box center [291, 216] width 498 height 10
click at [87, 173] on link "aqui" at bounding box center [89, 176] width 15 height 9
click at [96, 190] on link "https://sobeae.sharepoint.com/:f:/s/SOBEAE/EnLUfxqAOh5JnK4SNNzEBlYBcli8AojyHc91…" at bounding box center [106, 195] width 75 height 13
click at [98, 247] on p "dialog" at bounding box center [291, 245] width 498 height 10
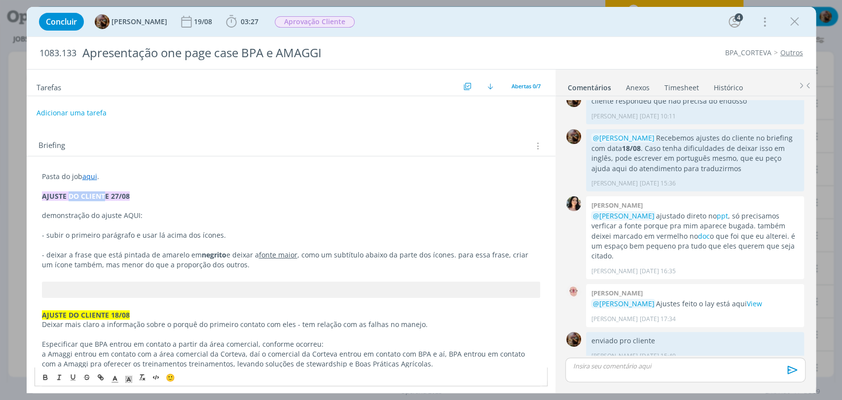
drag, startPoint x: 106, startPoint y: 194, endPoint x: 68, endPoint y: 191, distance: 37.6
click at [68, 191] on strong "AJUSTE DO CLIENTE 27/08" at bounding box center [86, 195] width 88 height 9
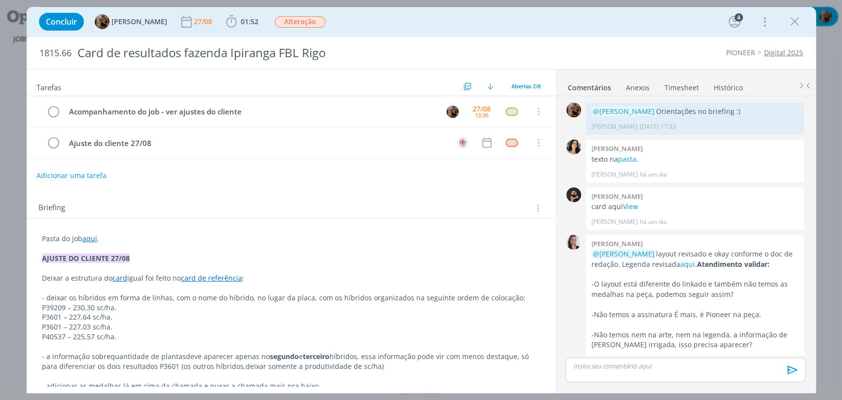
scroll to position [221, 0]
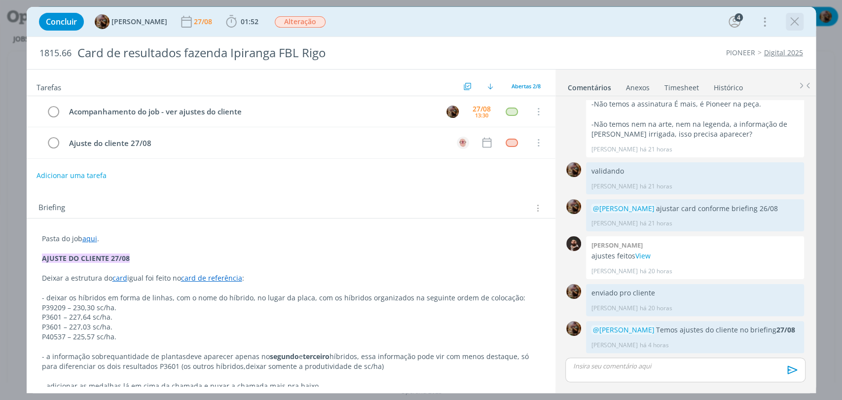
click at [796, 16] on icon "dialog" at bounding box center [795, 21] width 15 height 15
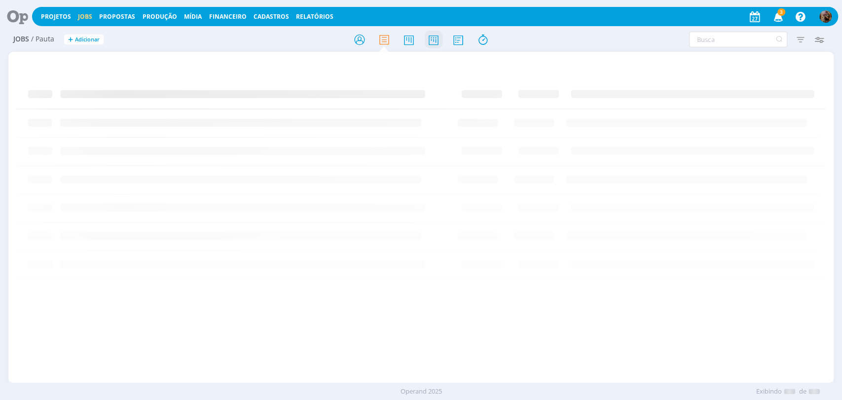
click at [437, 43] on icon at bounding box center [433, 39] width 18 height 19
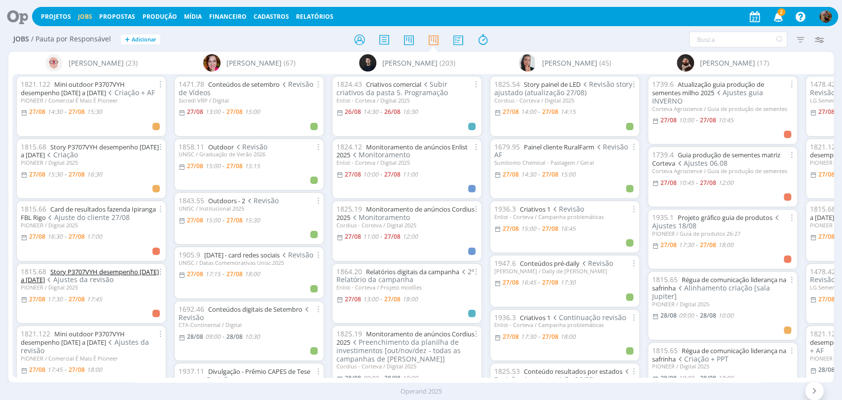
click at [123, 271] on link "Story P3707VYH desempenho [DATE] a [DATE]" at bounding box center [90, 275] width 138 height 17
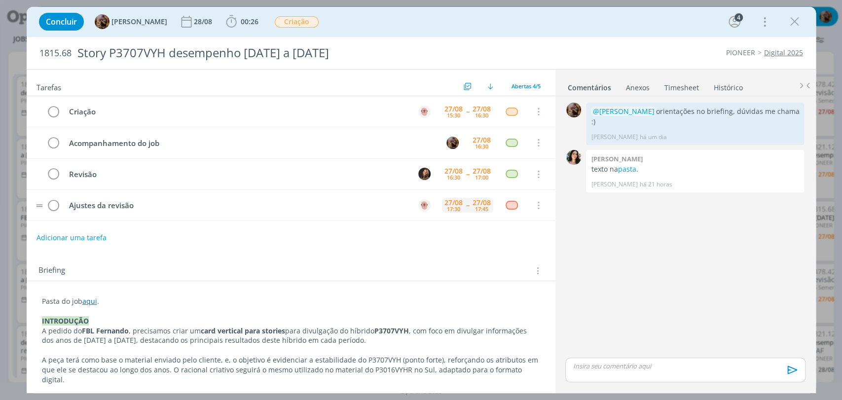
click at [446, 213] on div "27/08 17:30 -- 27/08 17:45" at bounding box center [467, 205] width 51 height 21
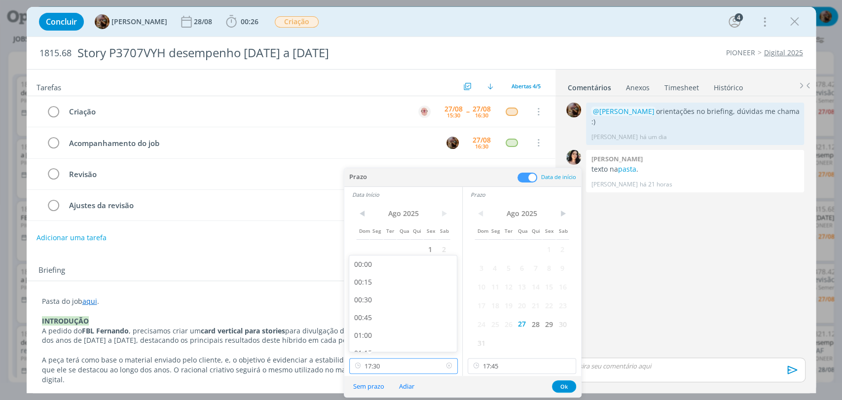
click at [428, 360] on input "17:30" at bounding box center [403, 366] width 109 height 16
click at [393, 310] on div "17:00" at bounding box center [404, 304] width 110 height 18
type input "17:00"
click at [489, 365] on input "17:45" at bounding box center [522, 366] width 109 height 16
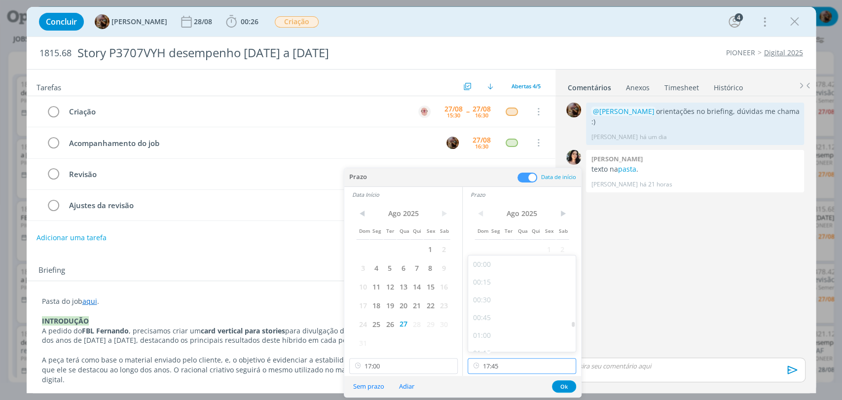
scroll to position [1186, 0]
click at [497, 324] on div "17:30" at bounding box center [523, 322] width 110 height 18
click at [536, 368] on input "17:30" at bounding box center [522, 366] width 109 height 16
click at [500, 320] on div "17:15" at bounding box center [523, 322] width 110 height 18
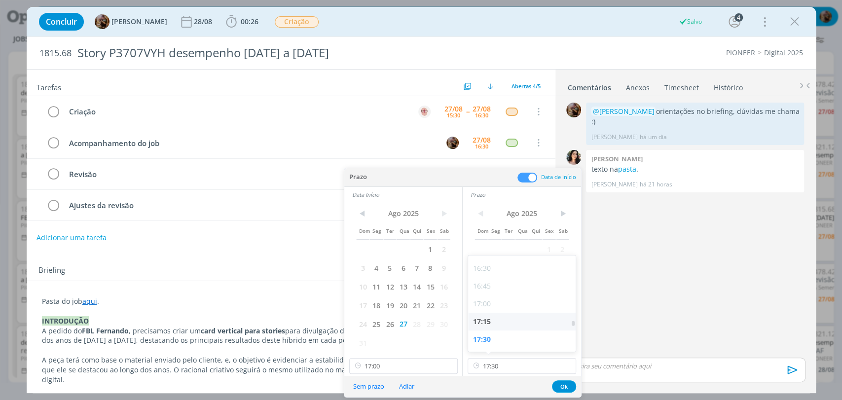
type input "17:15"
click at [566, 385] on button "Ok" at bounding box center [564, 386] width 24 height 12
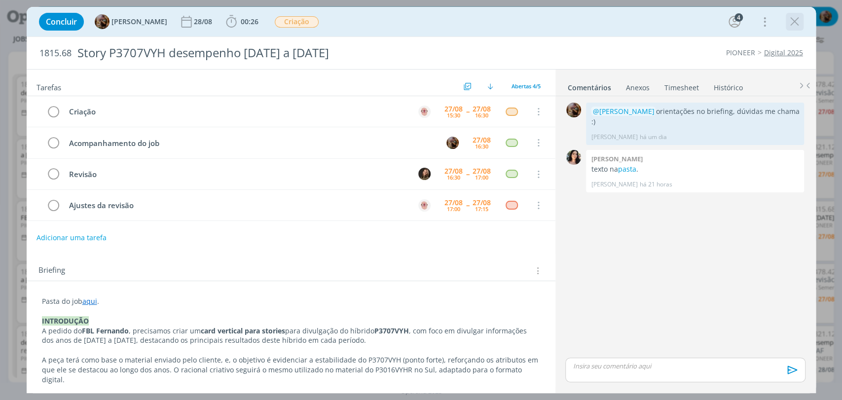
click at [796, 22] on icon "dialog" at bounding box center [795, 21] width 15 height 15
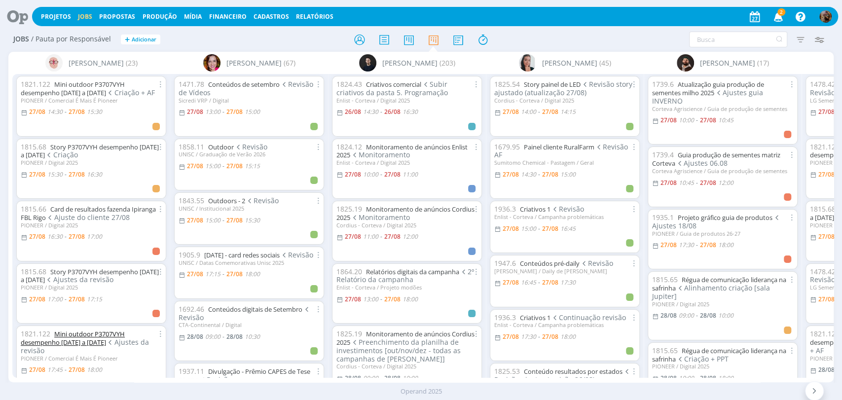
click at [102, 332] on link "Mini outdoor P3707VYH desempenho 2022 a 2025" at bounding box center [73, 338] width 104 height 17
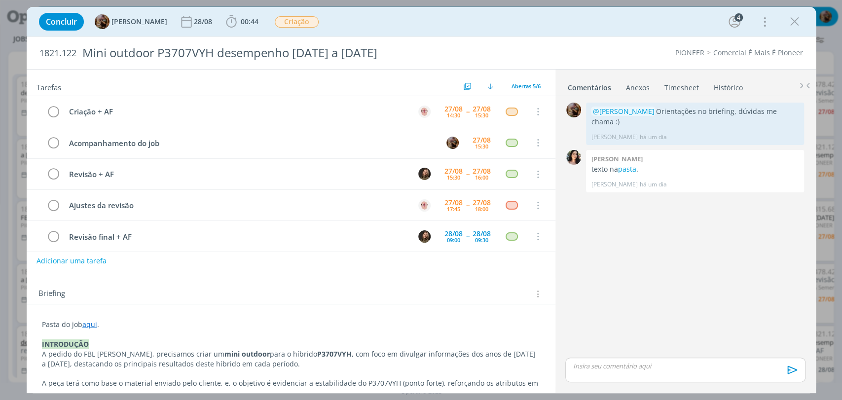
scroll to position [6, 0]
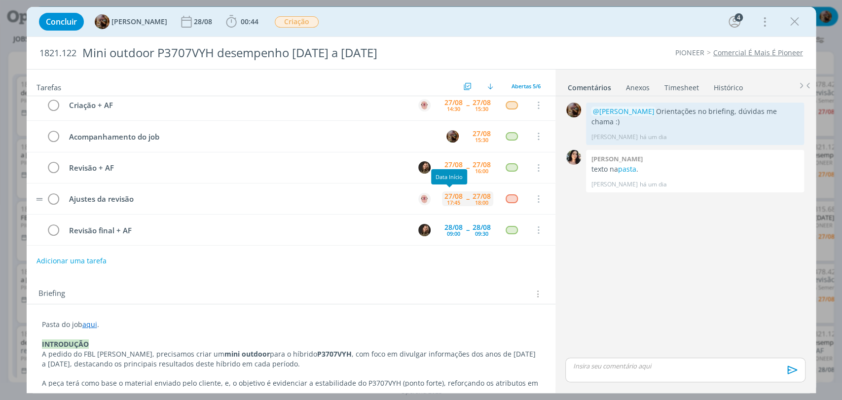
click at [447, 202] on div "17:45" at bounding box center [453, 202] width 13 height 5
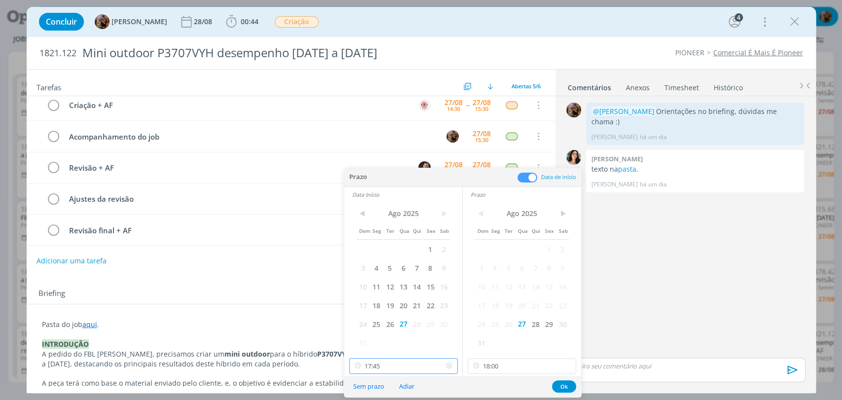
click at [431, 367] on input "17:45" at bounding box center [403, 366] width 109 height 16
click at [400, 309] on div "17:15" at bounding box center [404, 304] width 110 height 18
type input "17:15"
click at [501, 365] on input "18:00" at bounding box center [522, 366] width 109 height 16
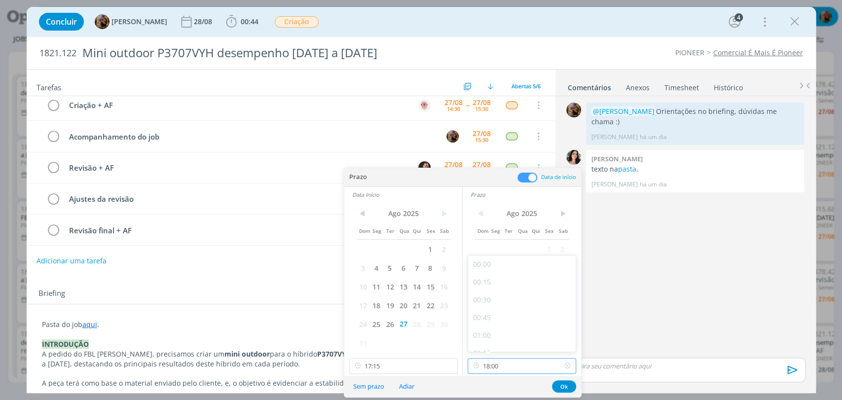
scroll to position [1204, 0]
click at [489, 307] on div "17:30" at bounding box center [523, 304] width 110 height 18
type input "17:30"
click at [567, 386] on button "Ok" at bounding box center [564, 386] width 24 height 12
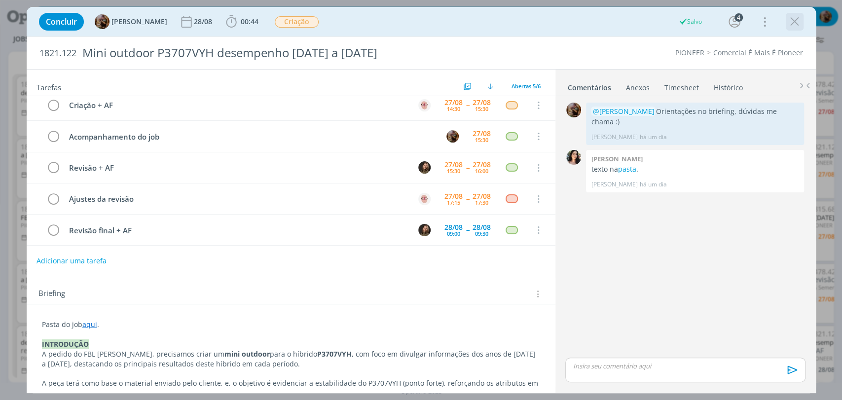
click at [794, 20] on icon "dialog" at bounding box center [795, 21] width 15 height 15
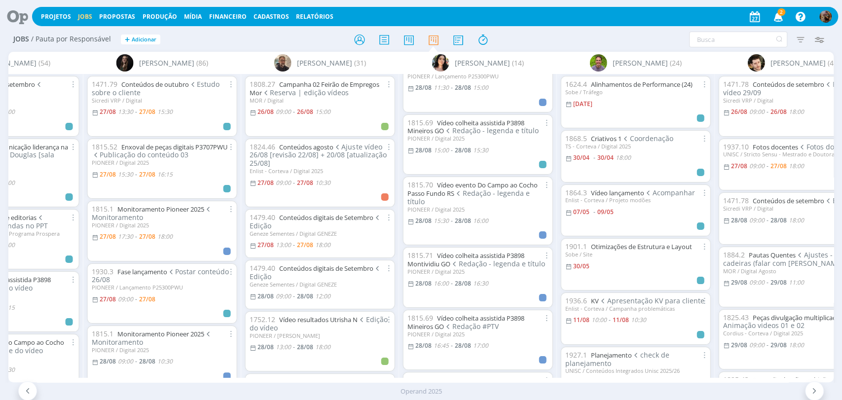
scroll to position [576, 0]
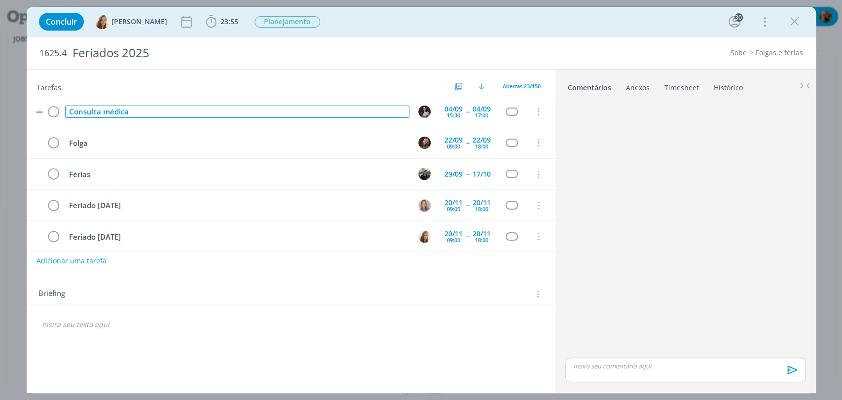
click at [188, 110] on div "Consulta médica" at bounding box center [237, 112] width 344 height 12
copy div "Consulta médica"
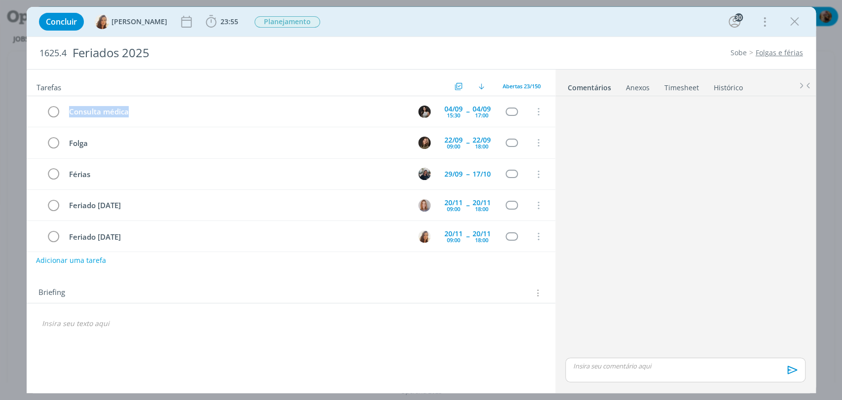
click at [93, 264] on button "Adicionar uma tarefa" at bounding box center [71, 260] width 70 height 17
paste input "Consulta médica"
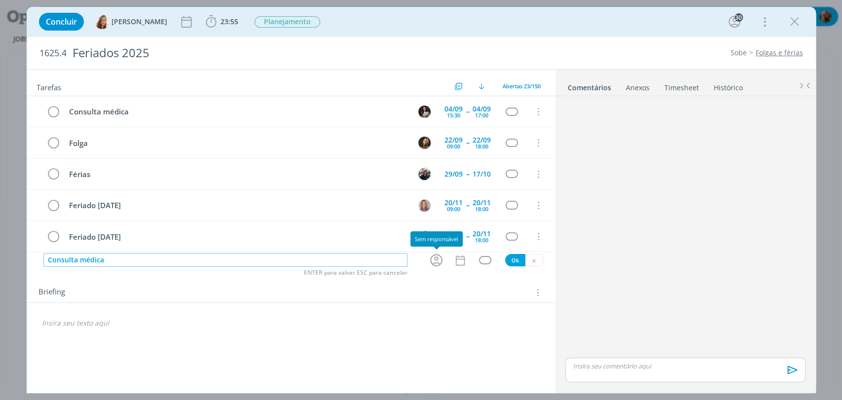
click at [435, 259] on icon "dialog" at bounding box center [436, 261] width 12 height 12
type input "Consulta médica"
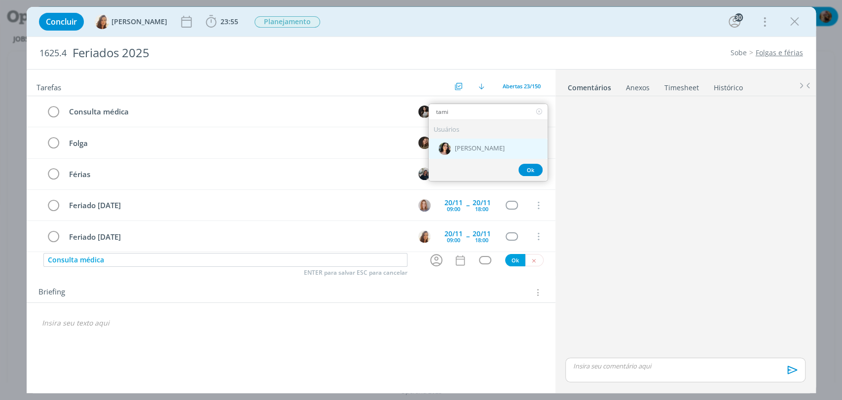
type input "tami"
click at [499, 150] on div "[PERSON_NAME]" at bounding box center [488, 149] width 119 height 20
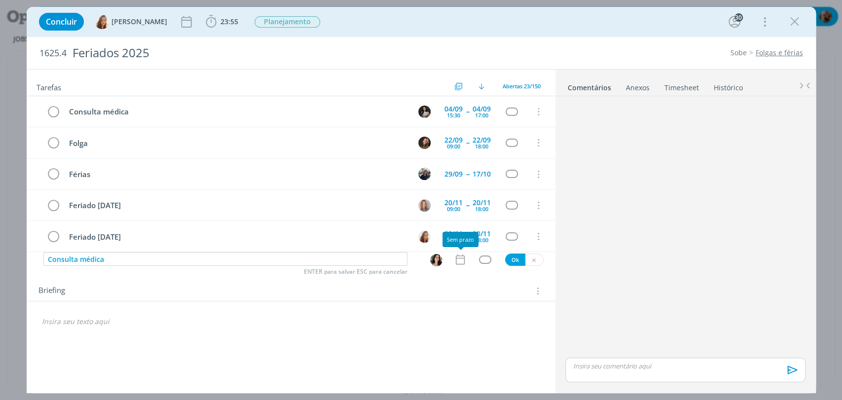
click at [458, 257] on icon "dialog" at bounding box center [460, 259] width 13 height 13
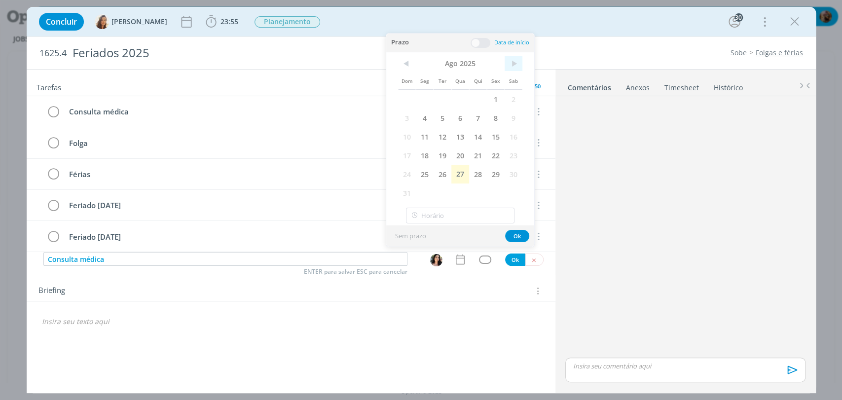
click at [513, 63] on span ">" at bounding box center [514, 63] width 18 height 15
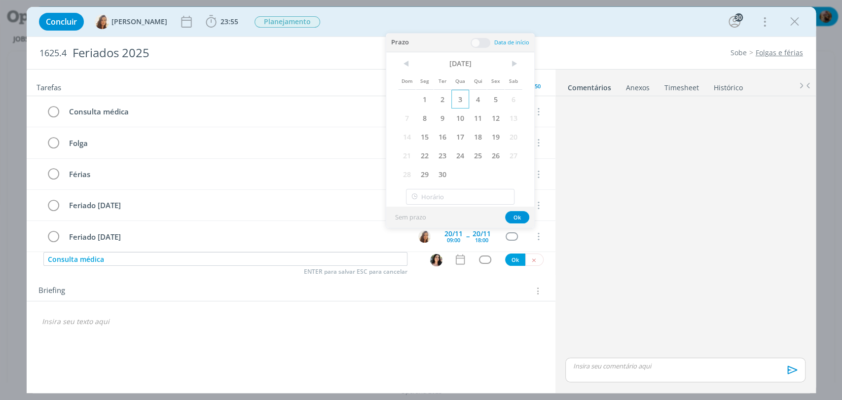
click at [461, 94] on span "3" at bounding box center [460, 99] width 18 height 19
click at [480, 51] on div "Prazo Data de início" at bounding box center [460, 43] width 148 height 19
click at [482, 46] on span at bounding box center [481, 43] width 20 height 10
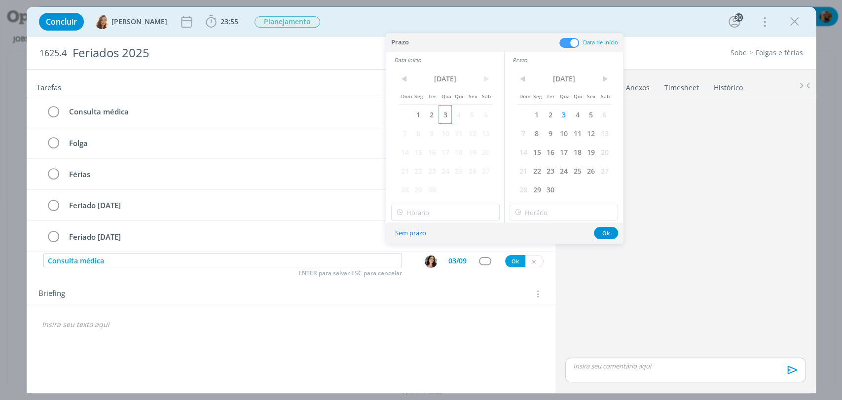
click at [447, 113] on span "3" at bounding box center [445, 114] width 13 height 19
click at [448, 209] on input "14:00" at bounding box center [445, 213] width 109 height 16
click at [456, 256] on div "16:15" at bounding box center [446, 252] width 110 height 18
type input "16:15"
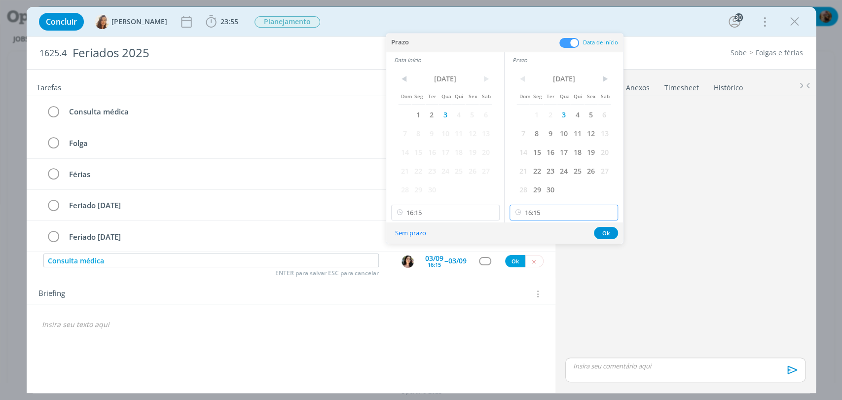
click at [557, 215] on input "16:15" at bounding box center [564, 213] width 109 height 16
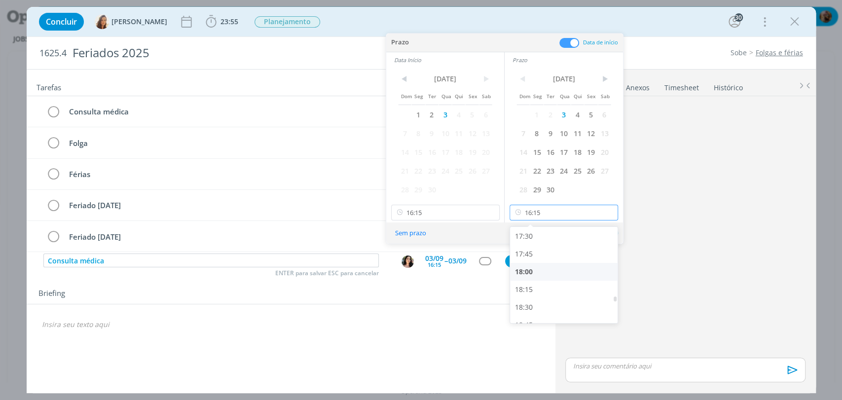
scroll to position [1244, 0]
click at [537, 269] on div "18:00" at bounding box center [565, 271] width 110 height 18
type input "18:00"
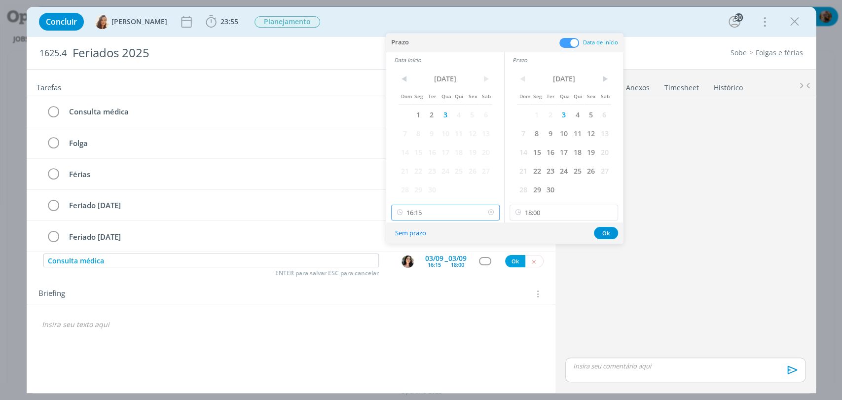
click at [439, 213] on input "16:15" at bounding box center [445, 213] width 109 height 16
click at [428, 243] on div "16:00" at bounding box center [446, 238] width 110 height 18
type input "16:00"
click at [614, 231] on button "Ok" at bounding box center [606, 233] width 24 height 12
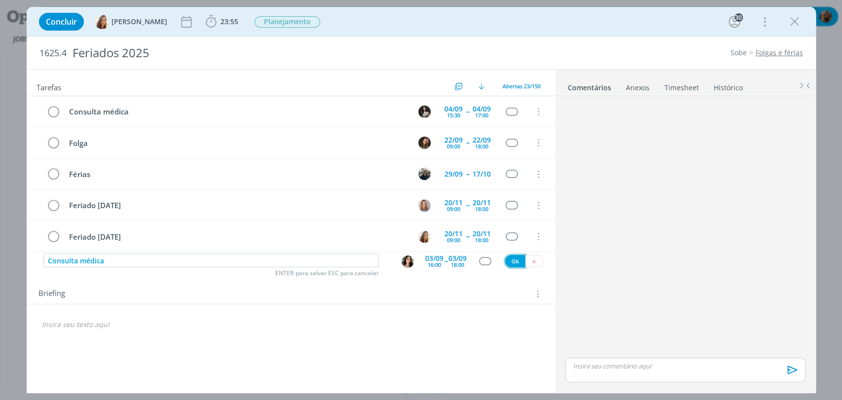
click at [519, 258] on button "Ok" at bounding box center [515, 261] width 20 height 12
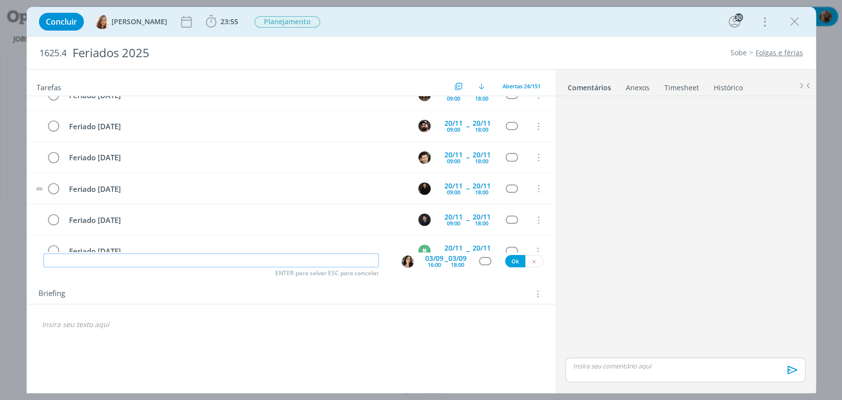
scroll to position [0, 0]
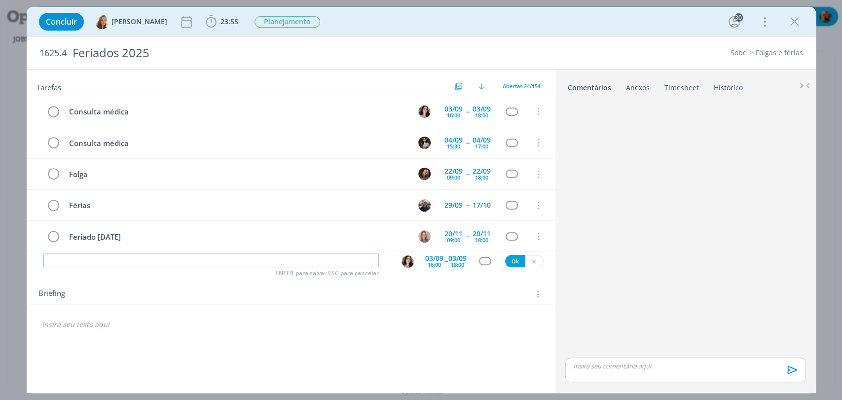
click at [226, 258] on input "dialog" at bounding box center [211, 261] width 336 height 14
type input "Férias"
click at [414, 262] on div "dialog" at bounding box center [409, 261] width 16 height 13
click at [412, 262] on img "dialog" at bounding box center [408, 262] width 12 height 12
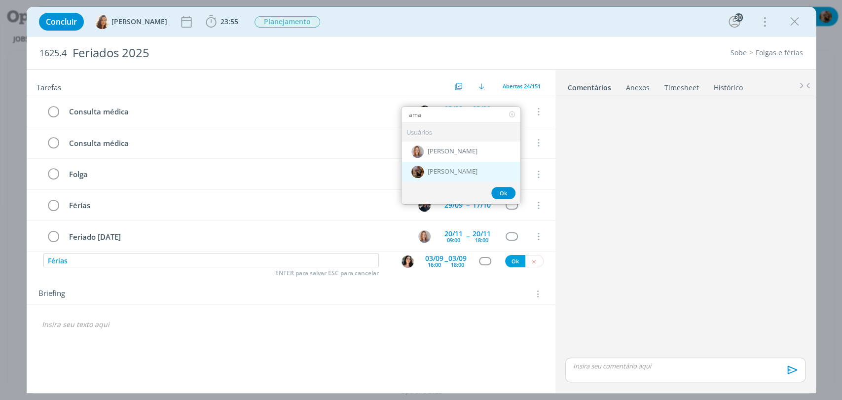
type input "ama"
click at [457, 166] on div "[PERSON_NAME]" at bounding box center [461, 172] width 119 height 20
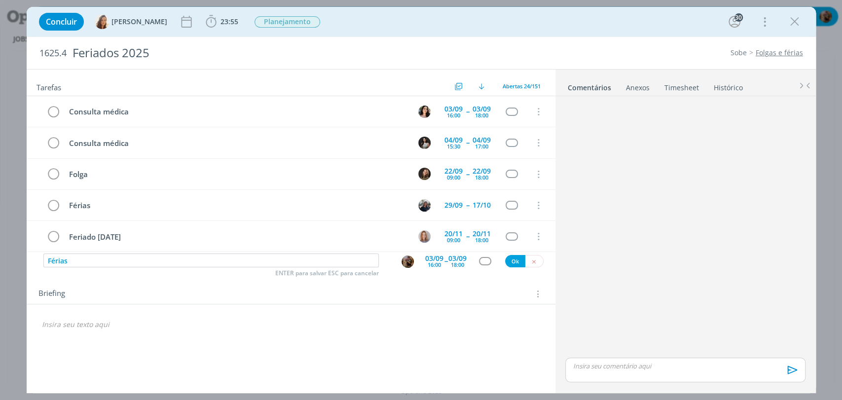
click at [430, 264] on div "16:00" at bounding box center [434, 264] width 13 height 5
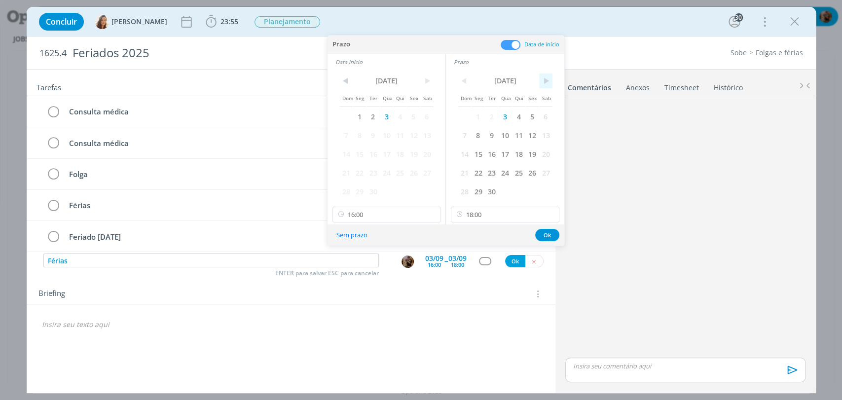
click at [546, 85] on span ">" at bounding box center [545, 81] width 13 height 15
click at [530, 117] on span "3" at bounding box center [532, 116] width 13 height 19
click at [361, 190] on span "29" at bounding box center [359, 191] width 13 height 19
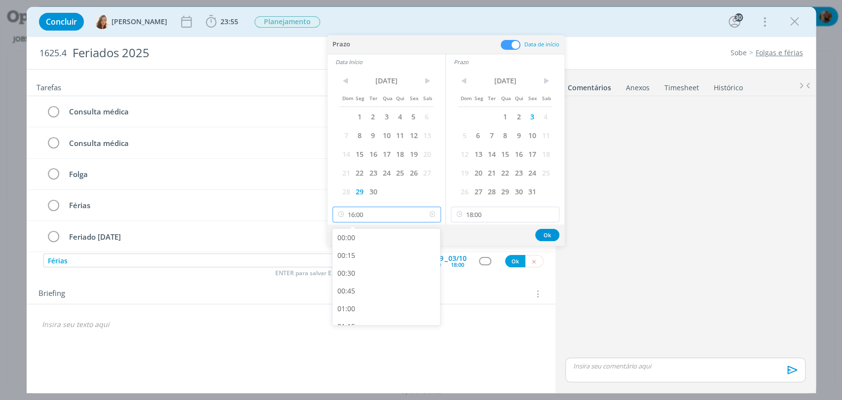
click at [387, 213] on input "16:00" at bounding box center [387, 215] width 109 height 16
click at [383, 254] on div "09:00" at bounding box center [388, 254] width 110 height 18
type input "09:00"
click at [549, 231] on button "Ok" at bounding box center [547, 235] width 24 height 12
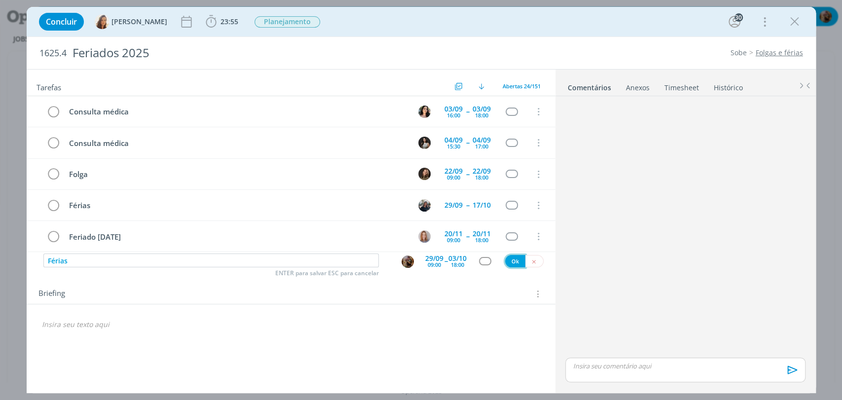
click at [509, 259] on button "Ok" at bounding box center [515, 261] width 20 height 12
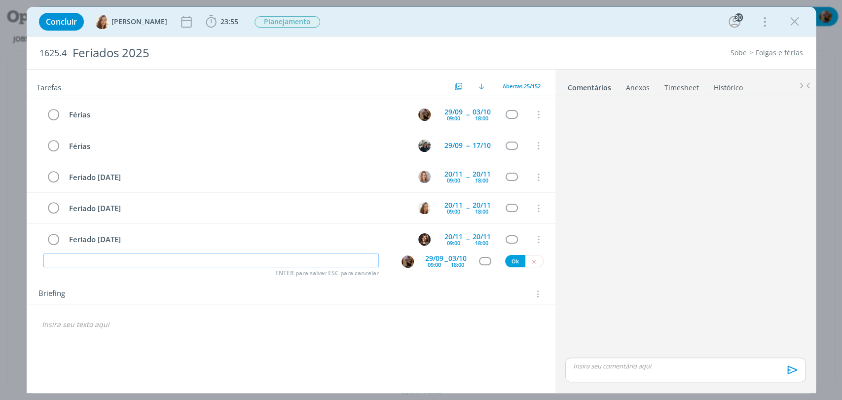
scroll to position [78, 0]
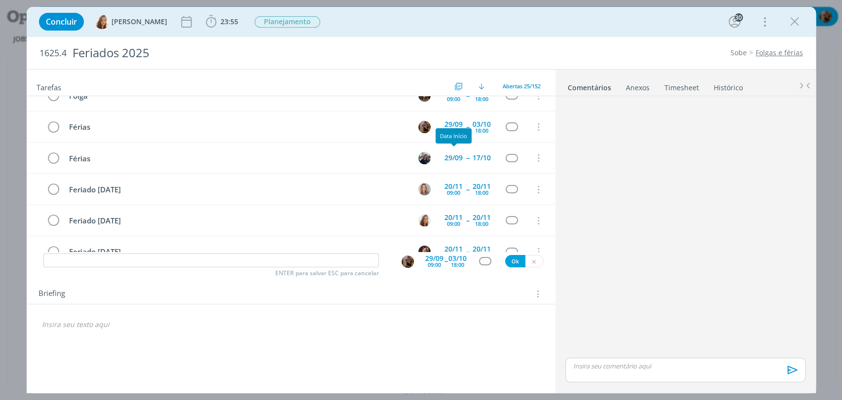
click at [453, 135] on div "Data Início" at bounding box center [454, 135] width 36 height 15
click at [453, 130] on div "Data Início" at bounding box center [454, 135] width 36 height 15
click at [453, 124] on div "29/09" at bounding box center [454, 124] width 18 height 7
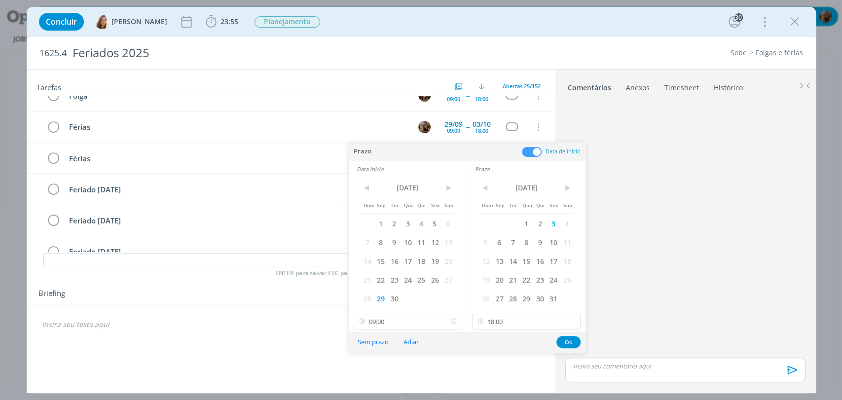
click at [455, 323] on icon at bounding box center [454, 322] width 12 height 16
click at [572, 321] on icon at bounding box center [572, 322] width 12 height 16
type input "18:00"
click at [567, 341] on button "Ok" at bounding box center [569, 342] width 24 height 12
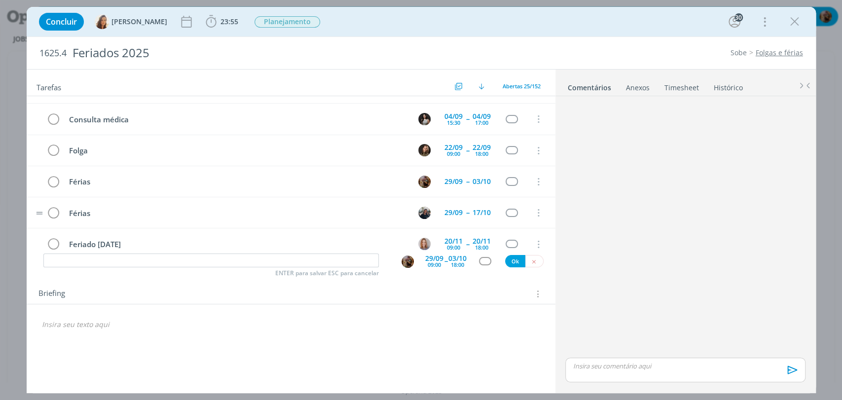
scroll to position [0, 0]
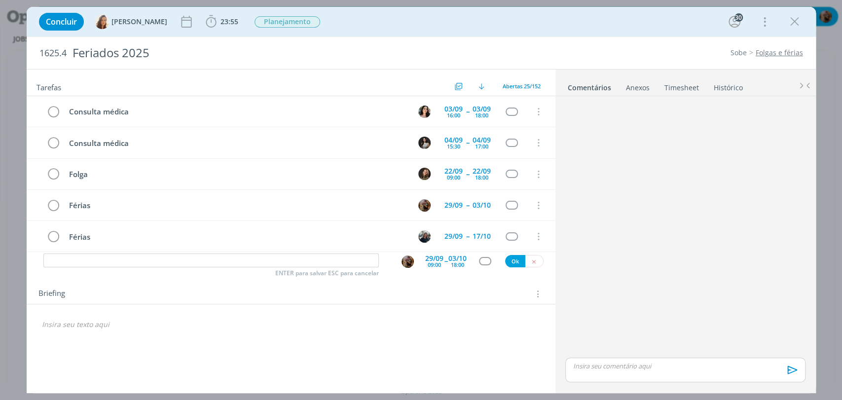
drag, startPoint x: 790, startPoint y: 24, endPoint x: 521, endPoint y: 397, distance: 459.8
click at [790, 24] on icon "dialog" at bounding box center [795, 21] width 15 height 15
